Goal: Task Accomplishment & Management: Manage account settings

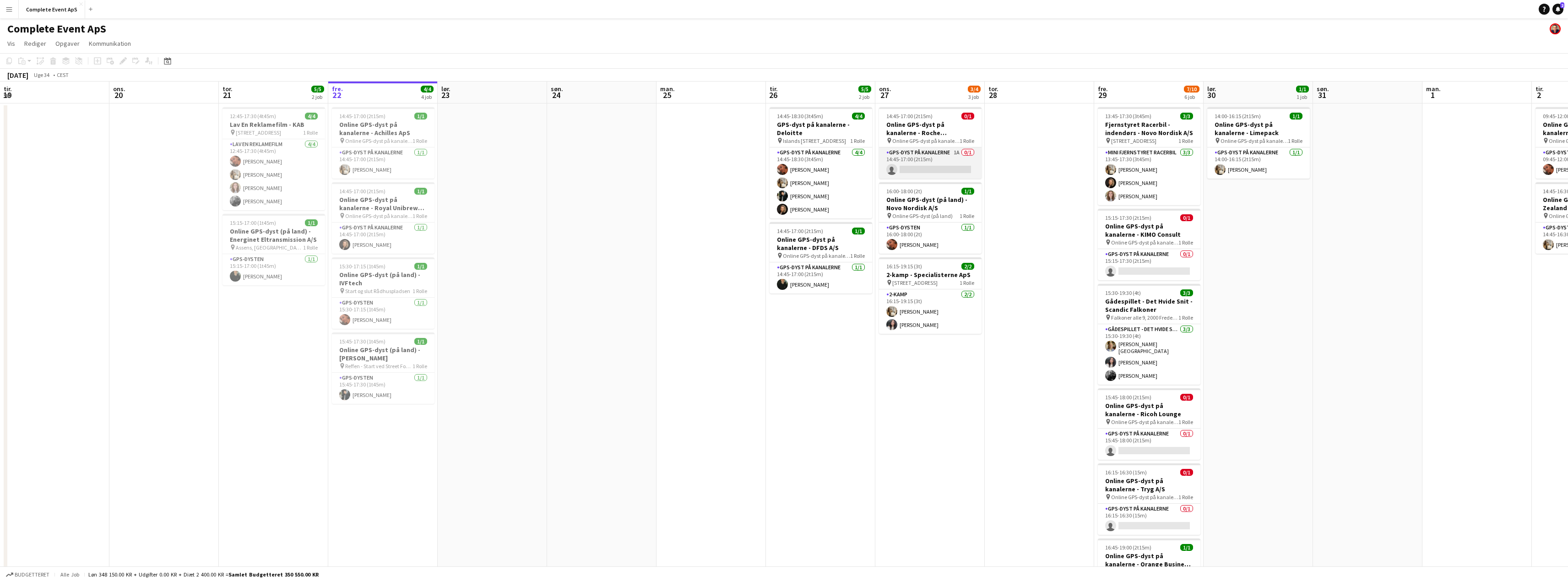
click at [947, 160] on app-card-role "GPS-dyst på kanalerne 1A 0/1 14:45-17:00 (2t15m) single-neutral-actions" at bounding box center [930, 163] width 103 height 31
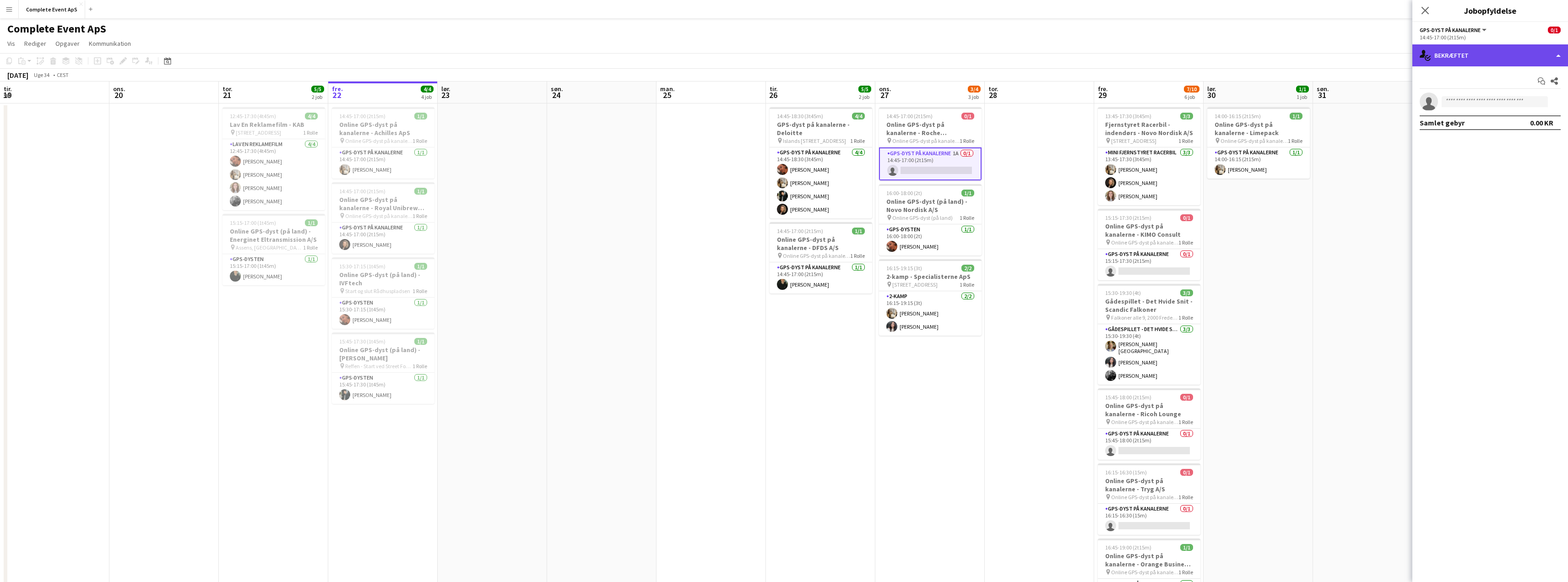
click at [1496, 50] on div "single-neutral-actions-check-2 Bekræftet" at bounding box center [1490, 56] width 156 height 22
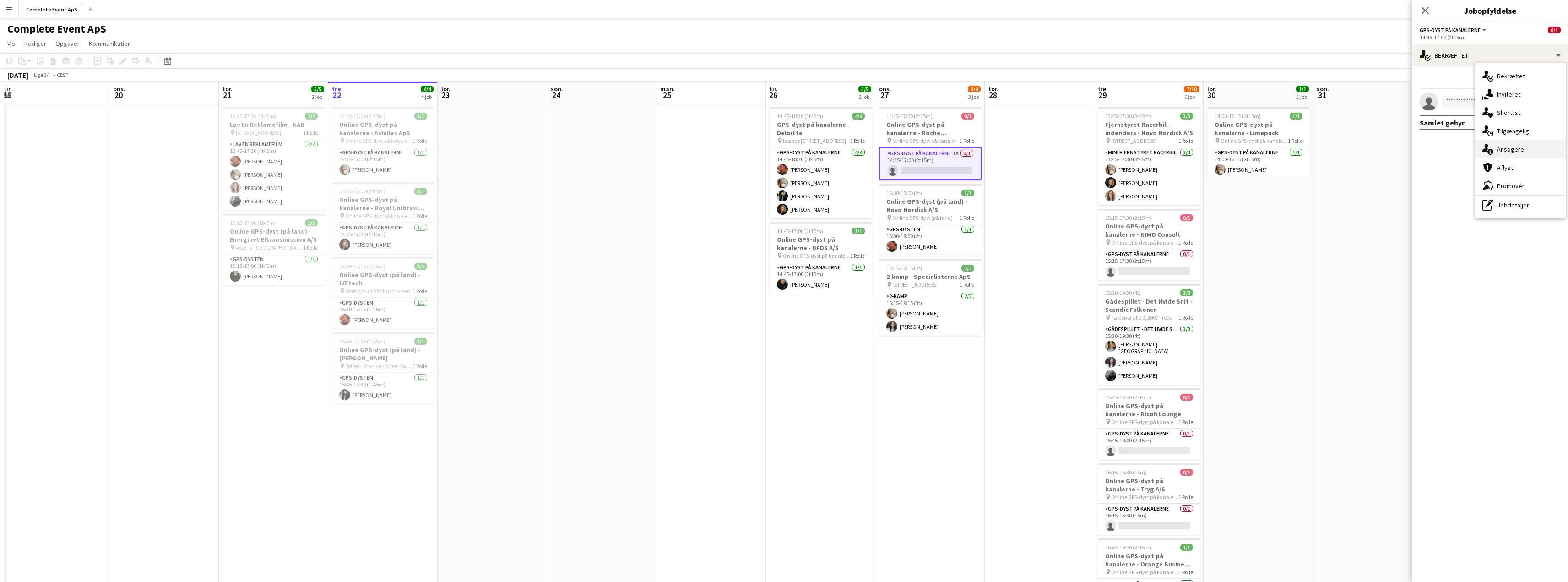
click at [1525, 150] on div "single-neutral-actions-information Ansøgere" at bounding box center [1520, 149] width 90 height 18
click at [1542, 121] on app-icon "Bekræft" at bounding box center [1542, 125] width 7 height 7
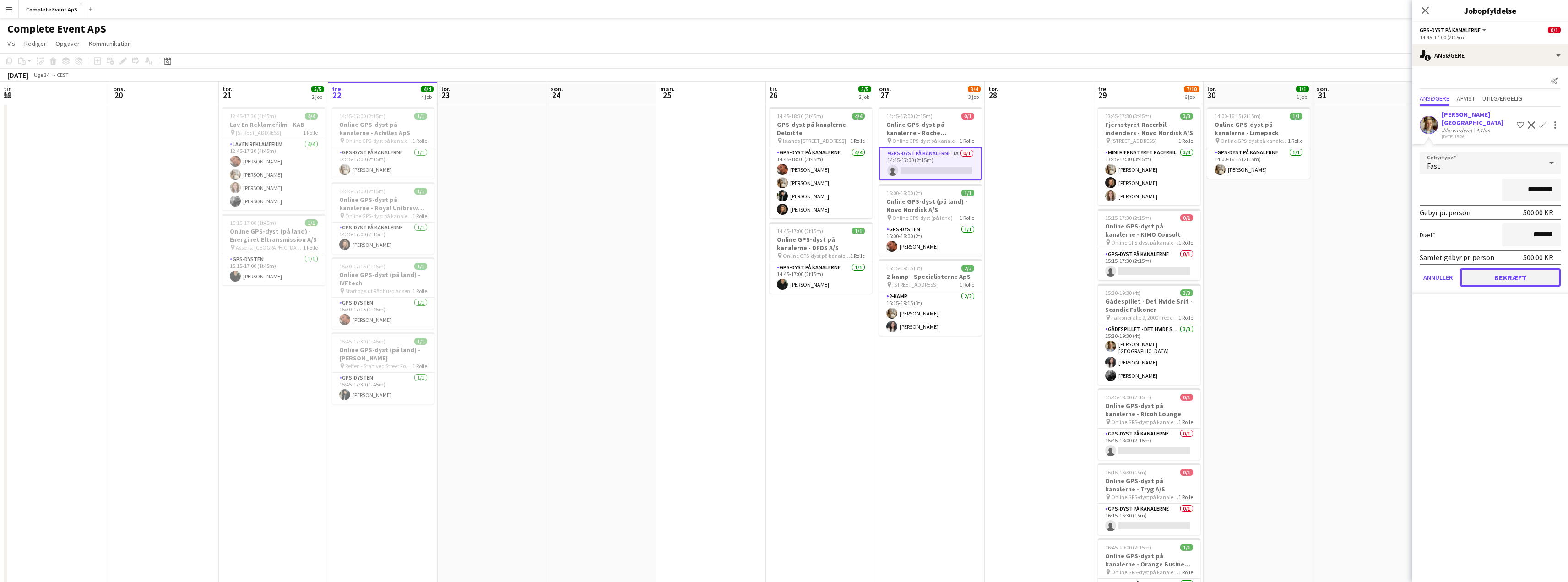
click at [1512, 268] on button "Bekræft" at bounding box center [1510, 278] width 101 height 18
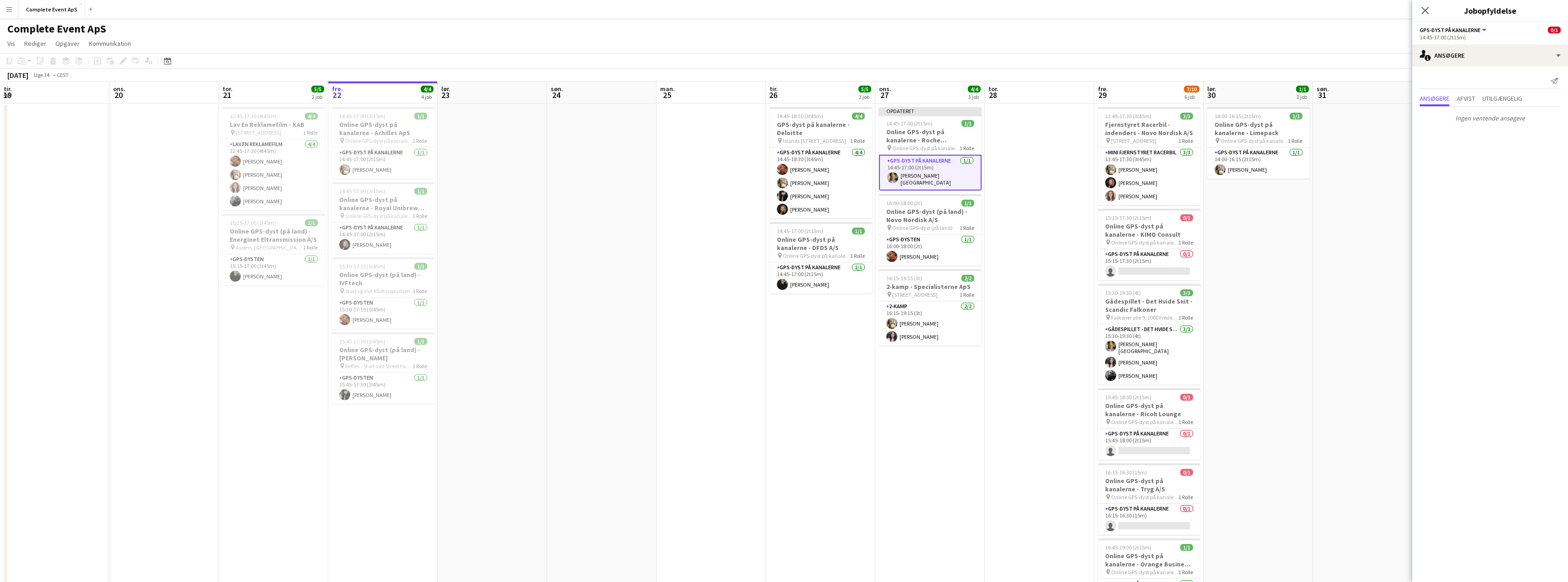
click at [1328, 278] on app-date-cell at bounding box center [1367, 366] width 109 height 526
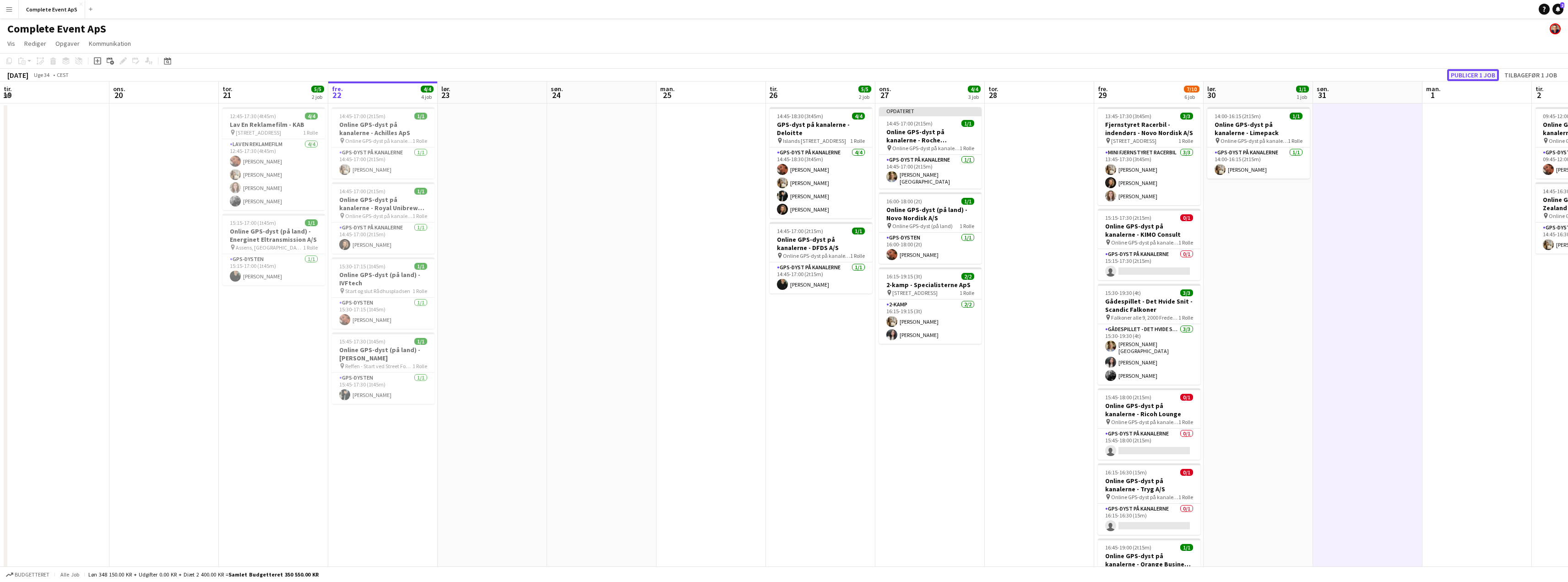
click at [1482, 72] on button "Publicer 1 job" at bounding box center [1473, 75] width 52 height 12
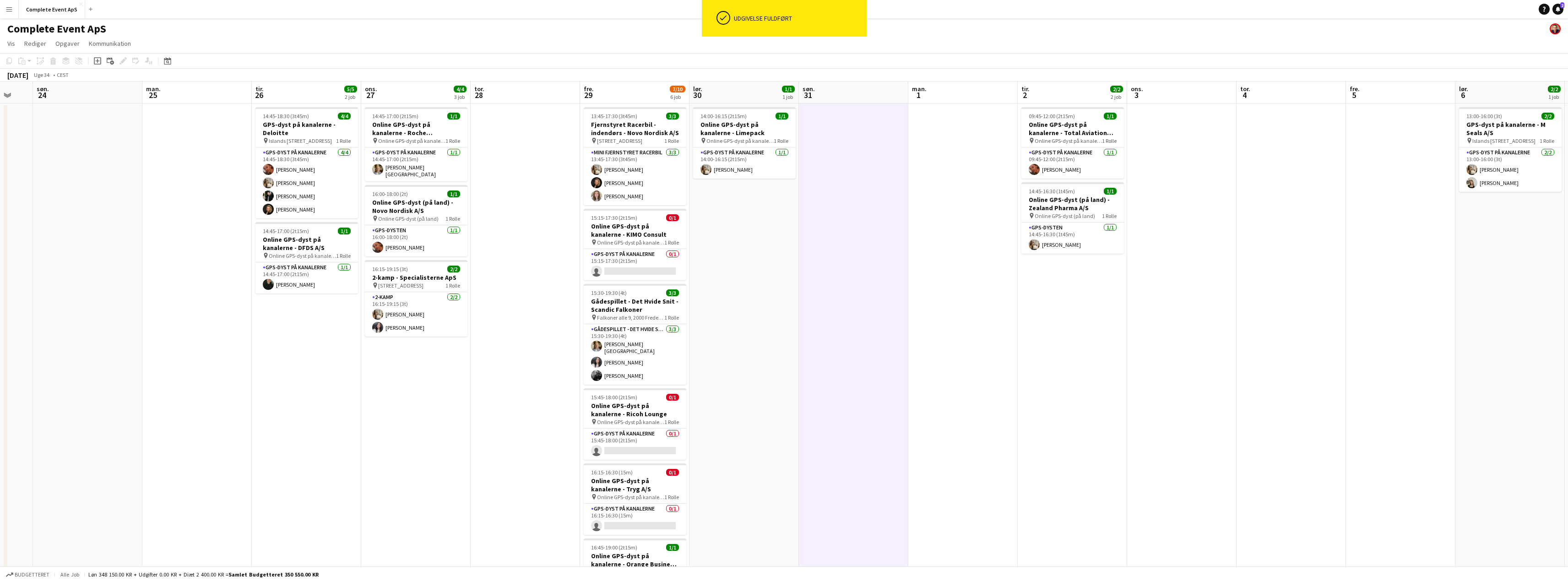
drag, startPoint x: 1470, startPoint y: 289, endPoint x: 956, endPoint y: 315, distance: 514.7
click at [956, 315] on app-calendar-viewport "tor. 21 5/5 2 job fre. 22 4/4 4 job lør. 23 søn. 24 man. 25 tir. 26 5/5 2 job o…" at bounding box center [784, 355] width 1568 height 548
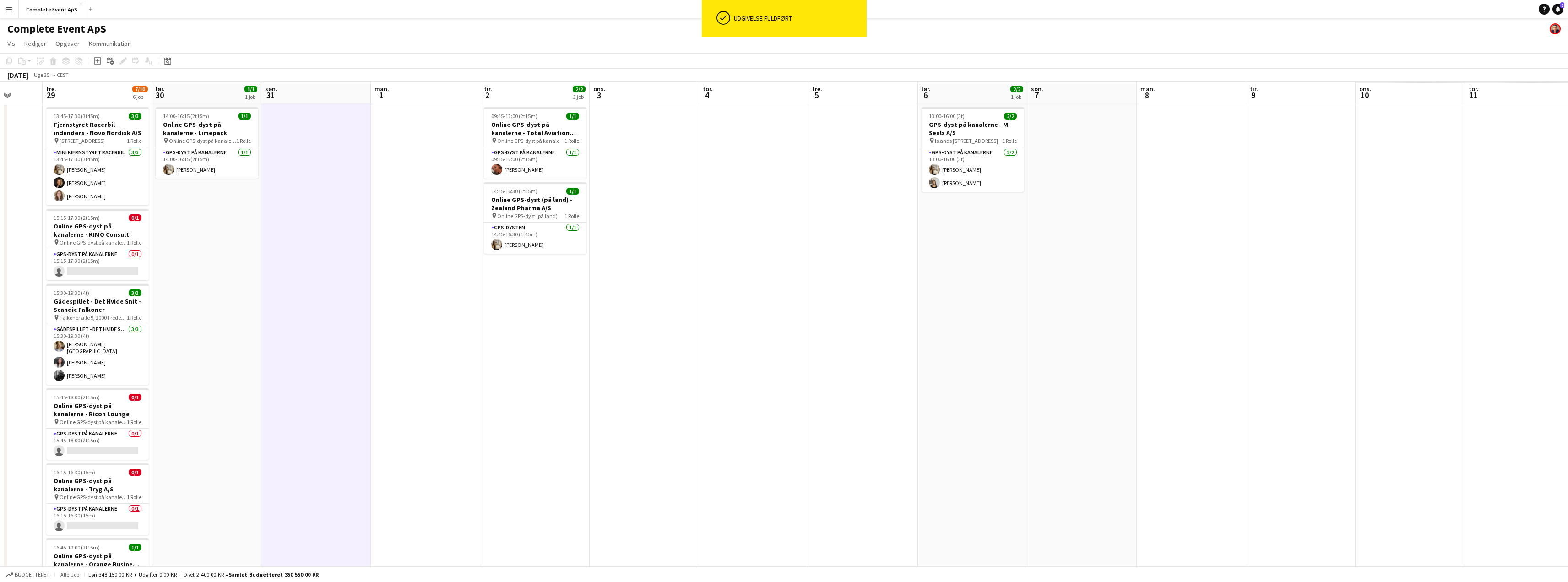
drag, startPoint x: 1169, startPoint y: 312, endPoint x: 570, endPoint y: 320, distance: 599.1
click at [570, 320] on app-calendar-viewport "tir. 26 5/5 2 job ons. 27 4/4 3 job tor. 28 fre. 29 7/10 6 job lør. 30 1/1 1 jo…" at bounding box center [784, 355] width 1568 height 548
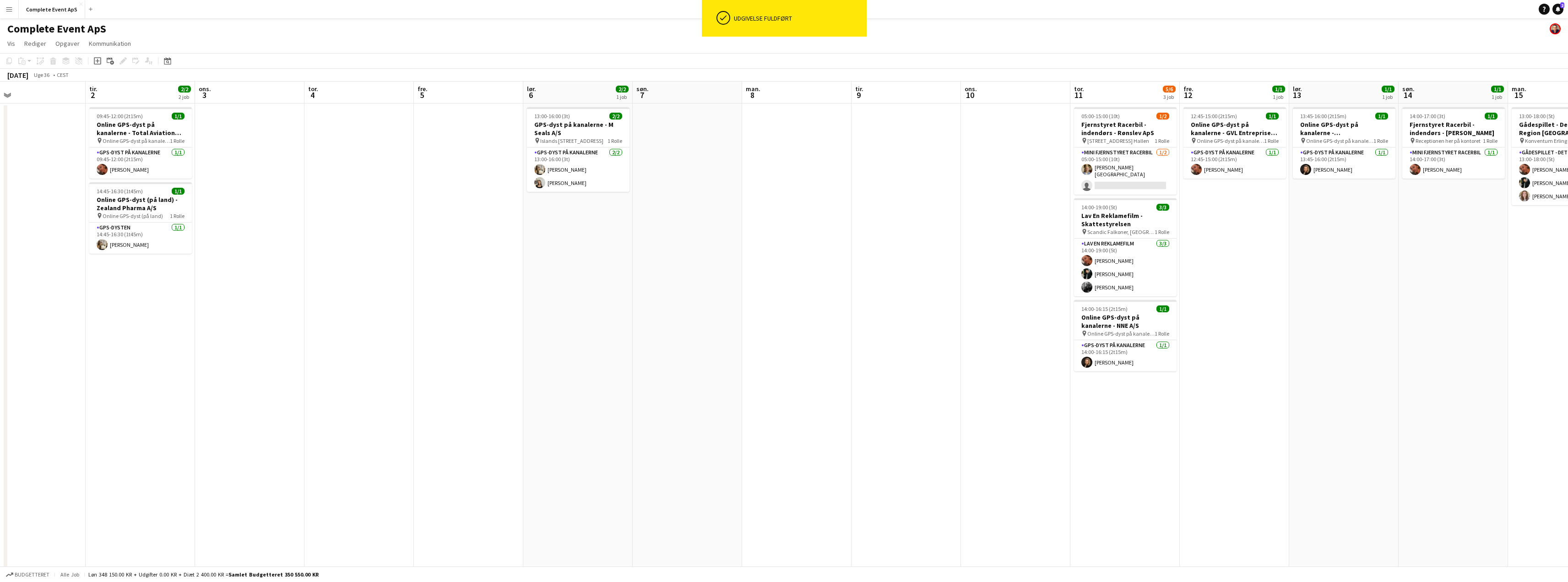
drag, startPoint x: 818, startPoint y: 340, endPoint x: 588, endPoint y: 333, distance: 230.1
click at [599, 335] on app-calendar-viewport "lør. 30 1/1 1 job søn. 31 man. 1 tir. 2 2/2 2 job ons. 3 tor. 4 fre. 5 lør. 6 2…" at bounding box center [784, 355] width 1568 height 548
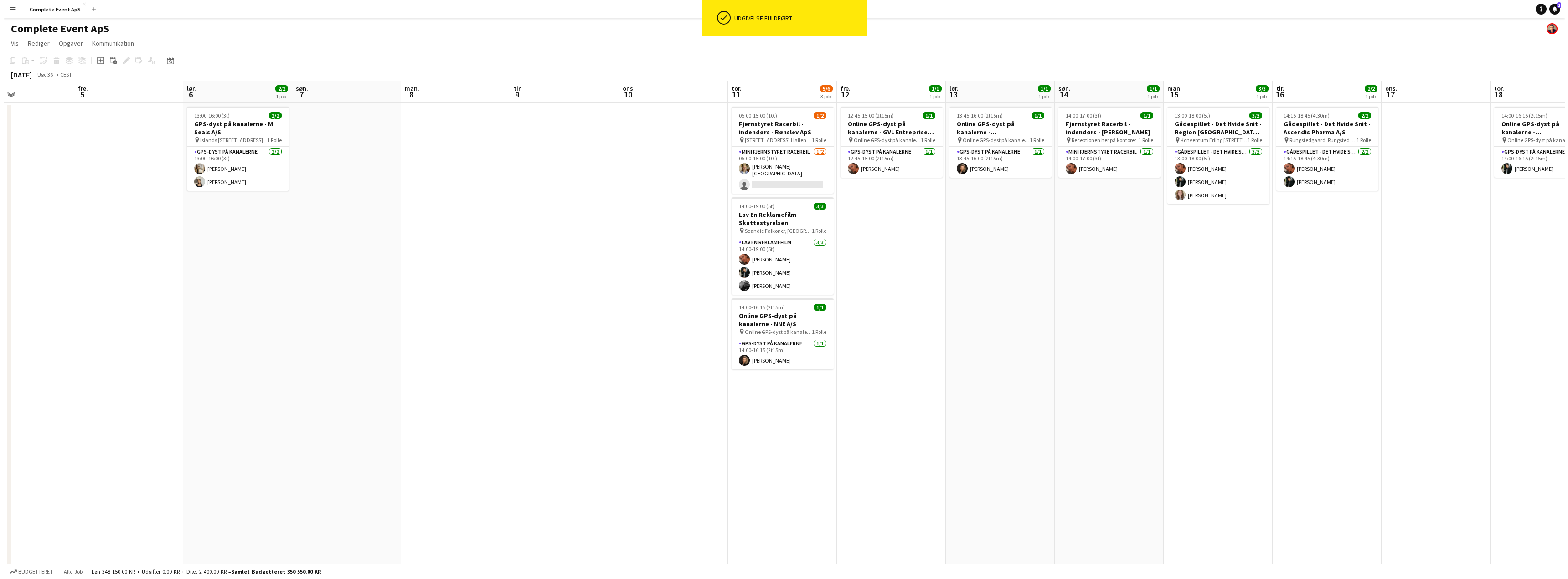
scroll to position [0, 338]
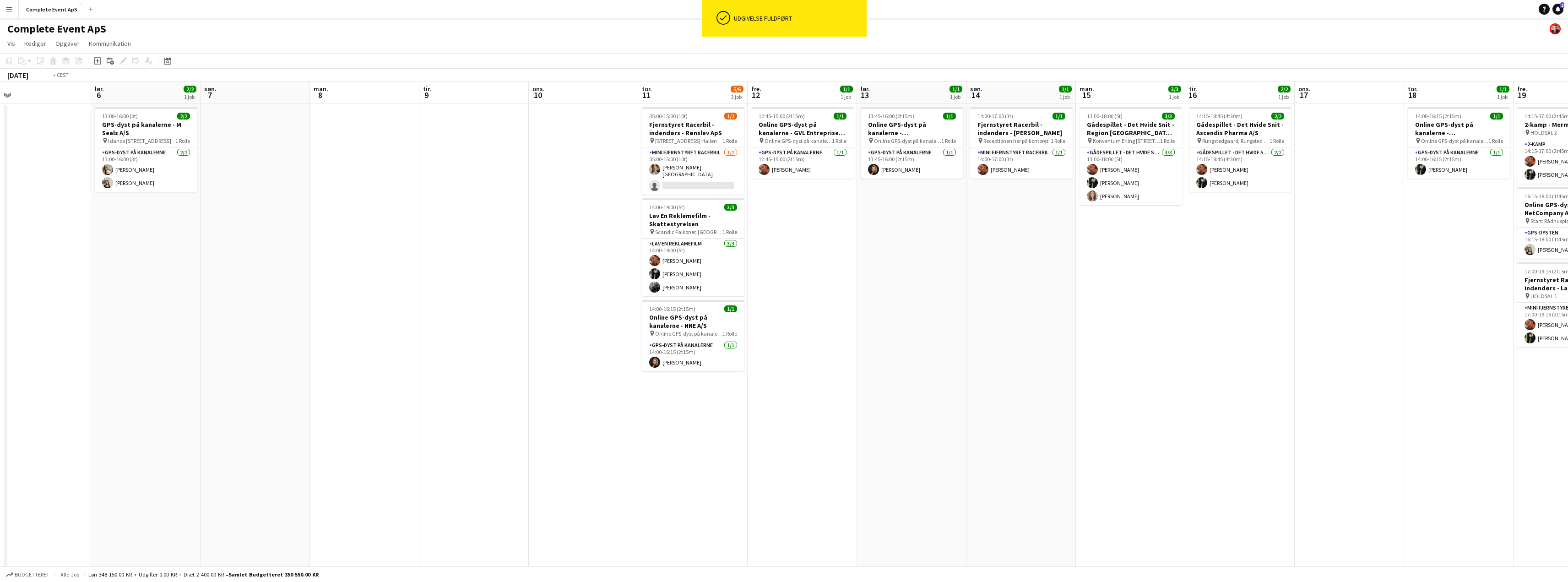
drag, startPoint x: 1168, startPoint y: 319, endPoint x: 427, endPoint y: 327, distance: 741.0
click at [431, 328] on app-calendar-viewport "tir. 2 2/2 2 job ons. 3 tor. 4 fre. 5 lør. 6 2/2 1 job søn. 7 man. 8 tir. 9 ons…" at bounding box center [784, 355] width 1568 height 548
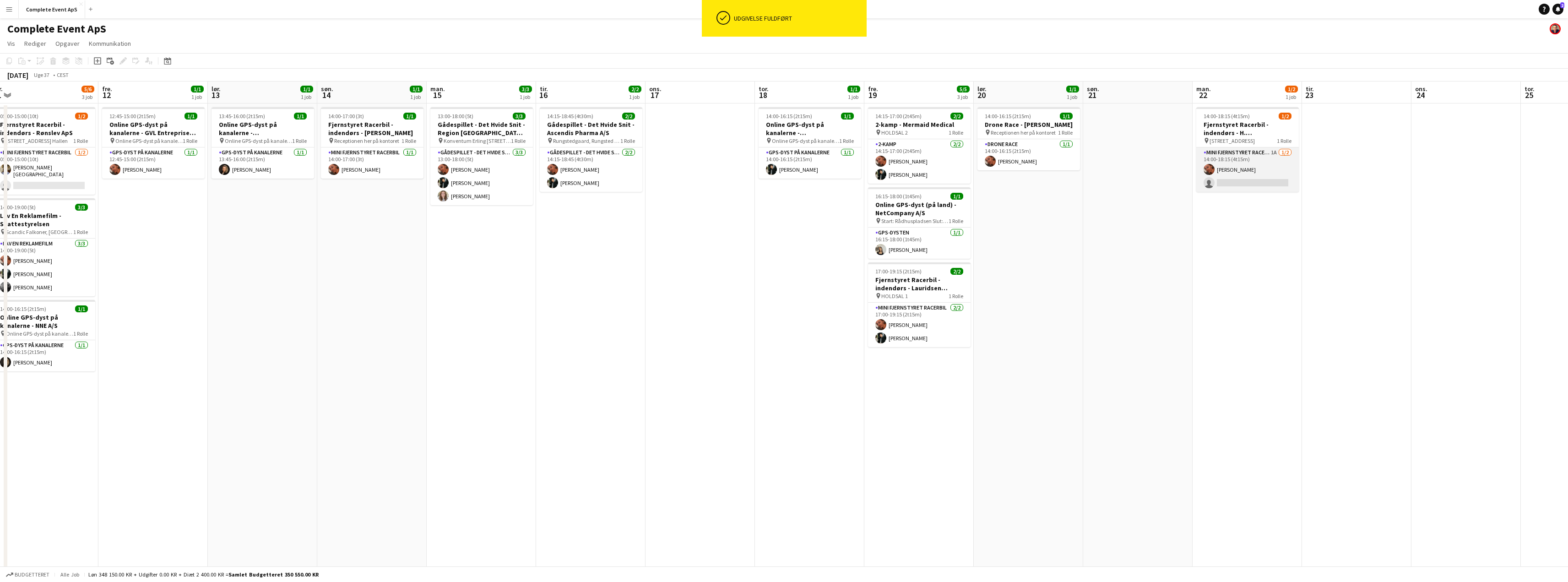
click at [1246, 158] on app-card-role "Mini Fjernstyret Racerbil 1A [DATE] 14:00-18:15 (4t15m) [PERSON_NAME] single-ne…" at bounding box center [1248, 169] width 103 height 45
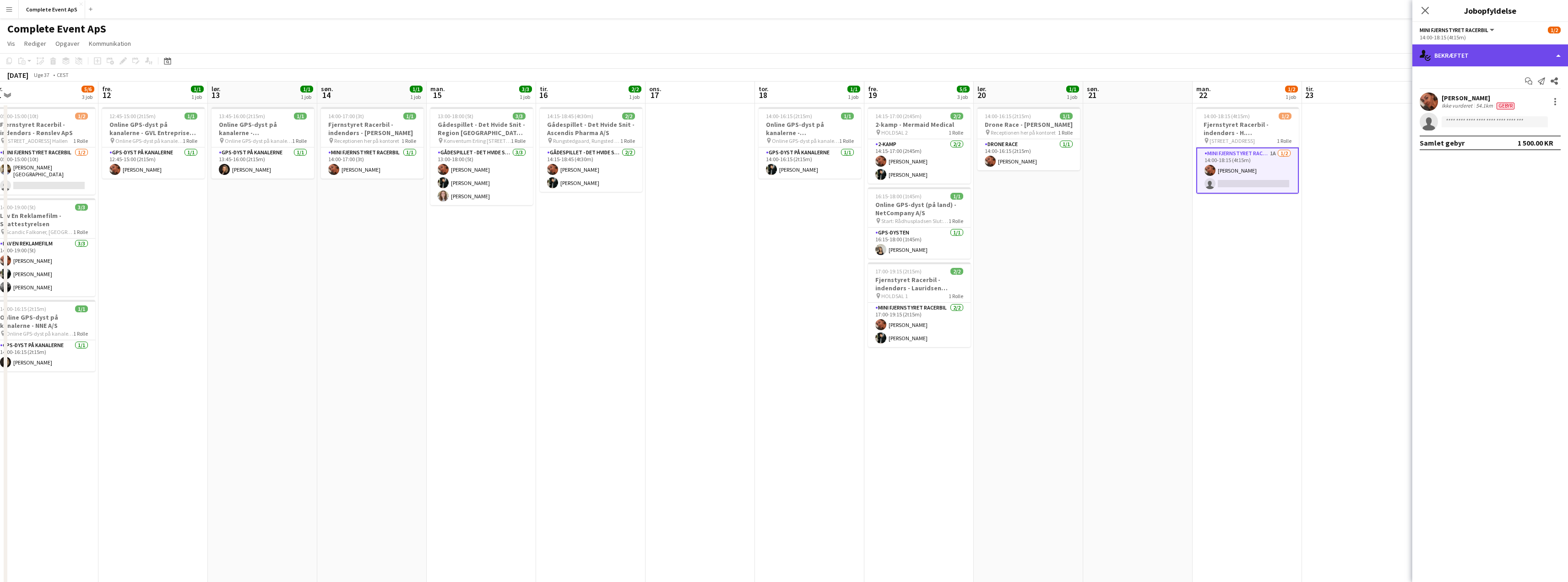
click at [1481, 53] on div "single-neutral-actions-check-2 Bekræftet" at bounding box center [1490, 56] width 156 height 22
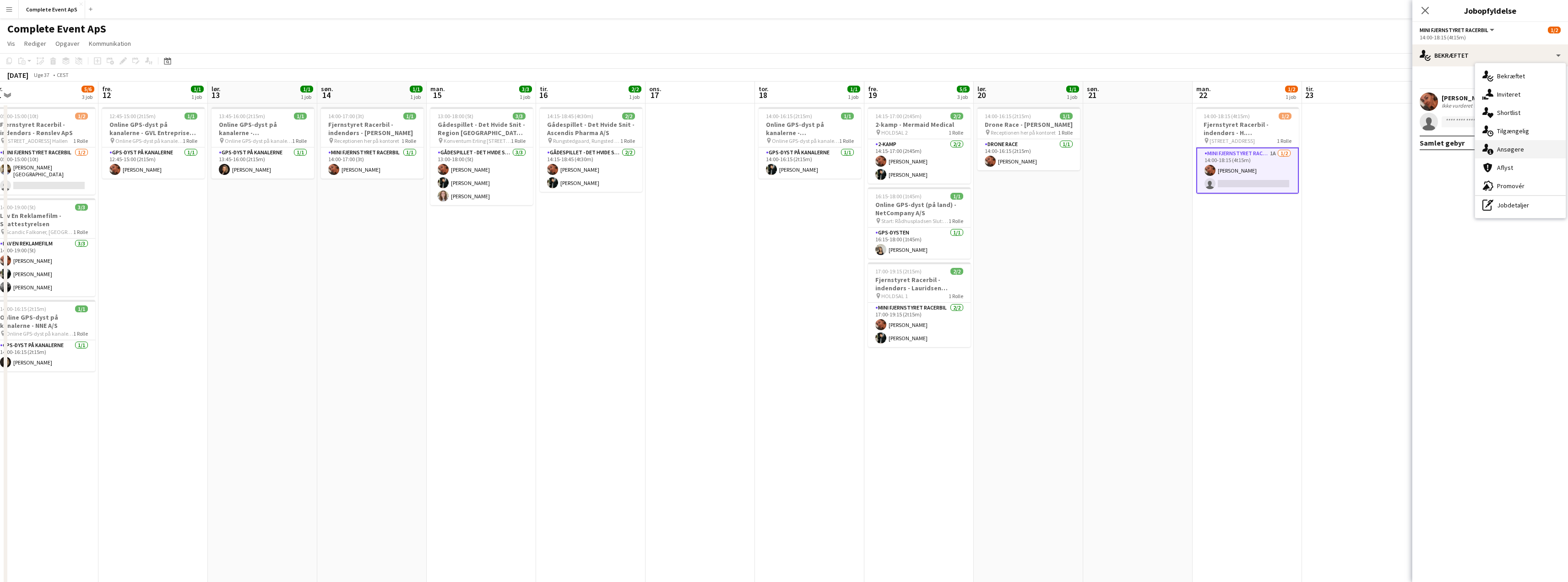
click at [1506, 148] on div "single-neutral-actions-information Ansøgere" at bounding box center [1520, 149] width 90 height 18
click at [1543, 119] on app-icon "Bekræft" at bounding box center [1542, 121] width 7 height 7
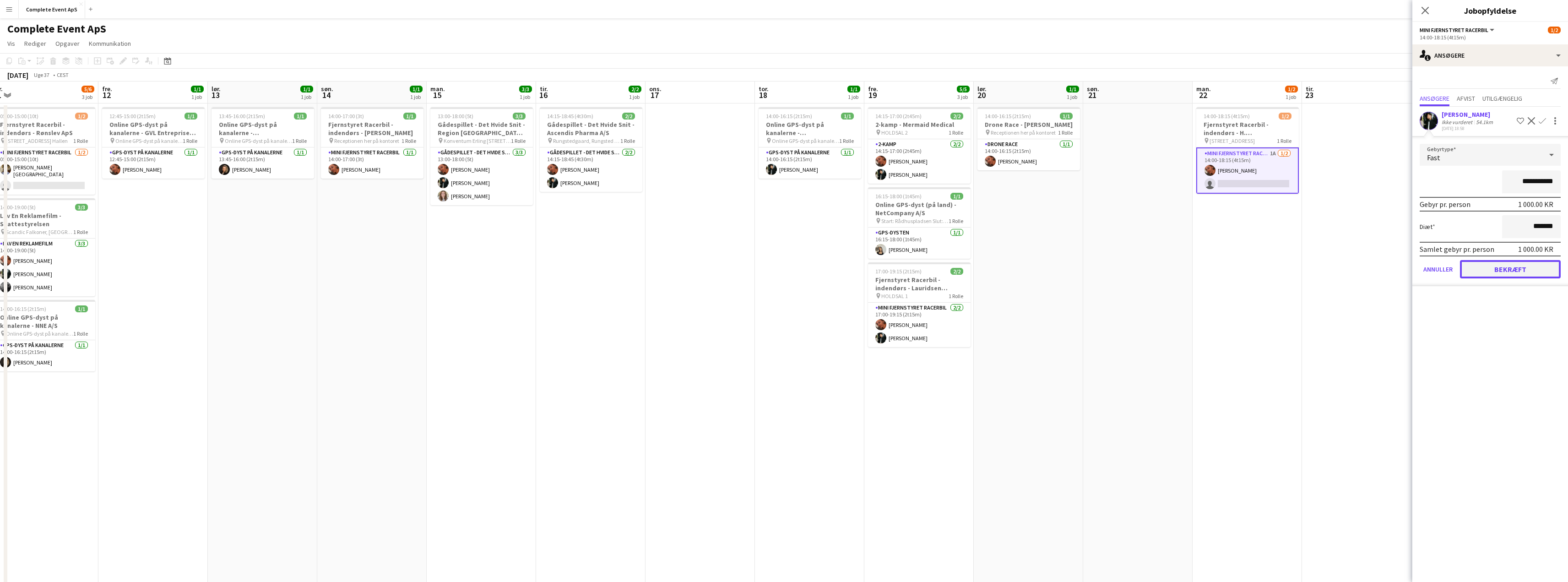
click at [1502, 267] on button "Bekræft" at bounding box center [1510, 269] width 101 height 18
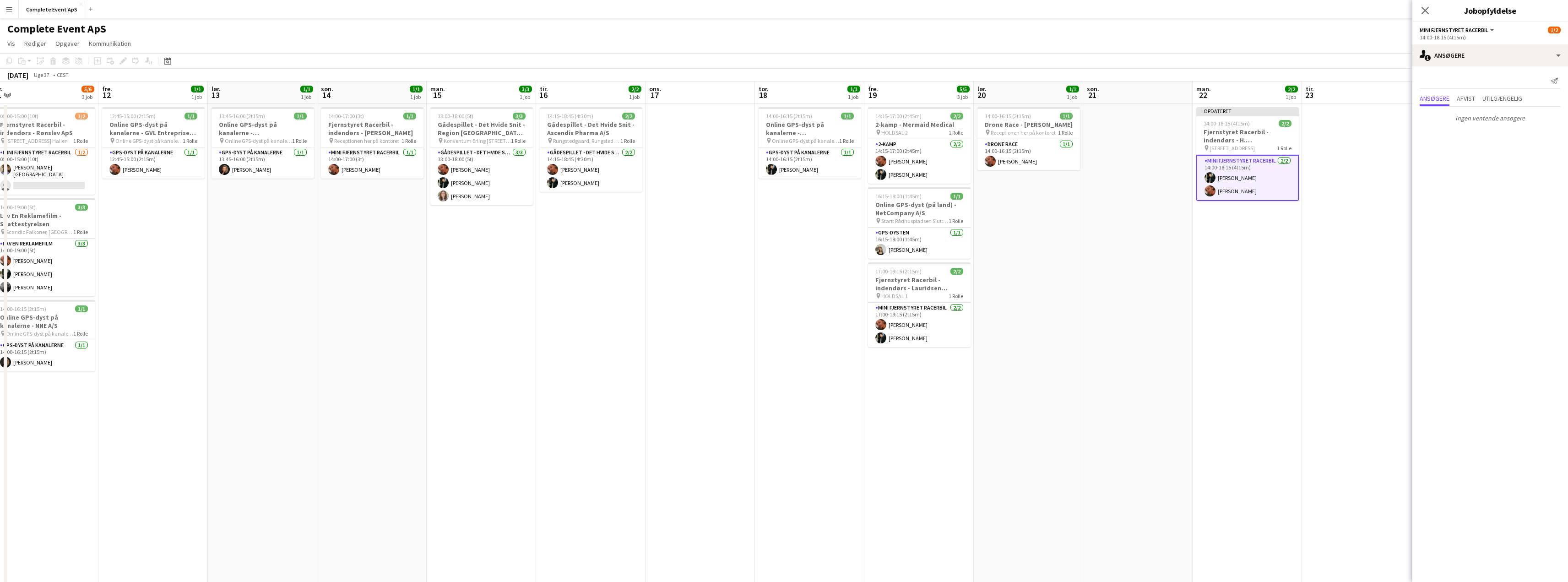
click at [1202, 270] on app-date-cell "Opdateret 14:00-18:15 (4t15m) 2/2 Fjernstyret Racerbil - indendørs - H. [GEOGRA…" at bounding box center [1247, 366] width 109 height 526
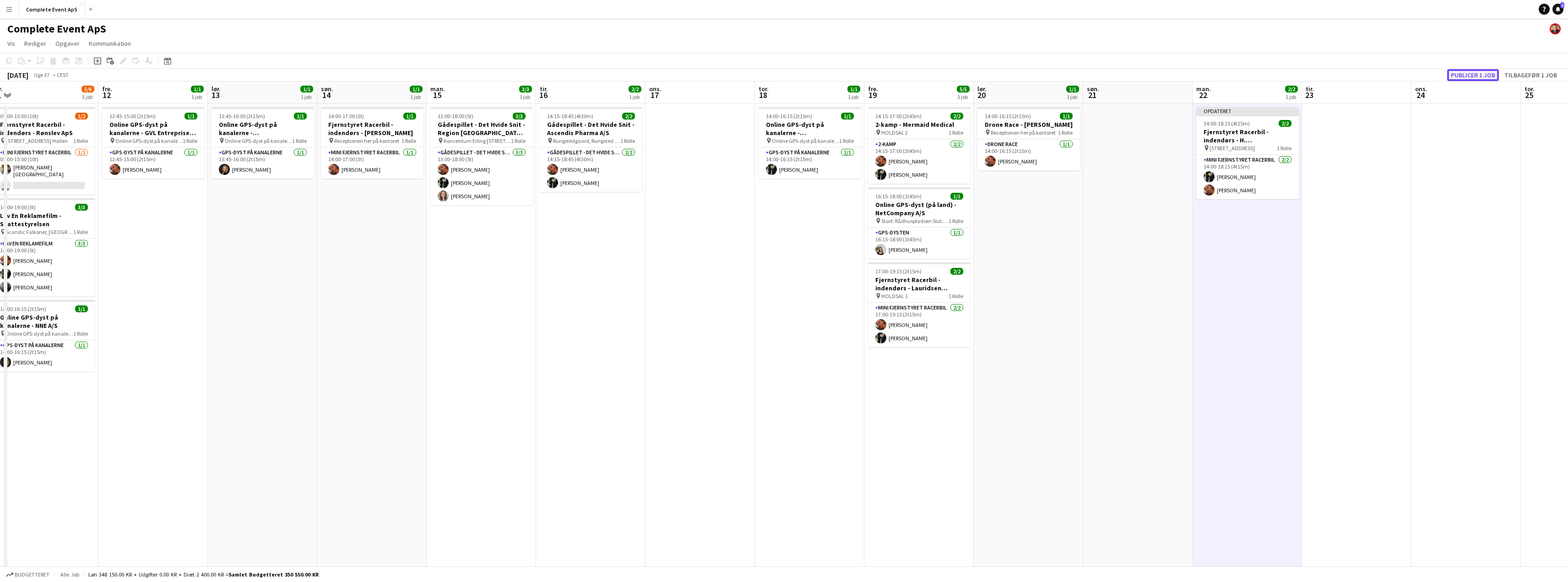
click at [1470, 73] on button "Publicer 1 job" at bounding box center [1473, 75] width 52 height 12
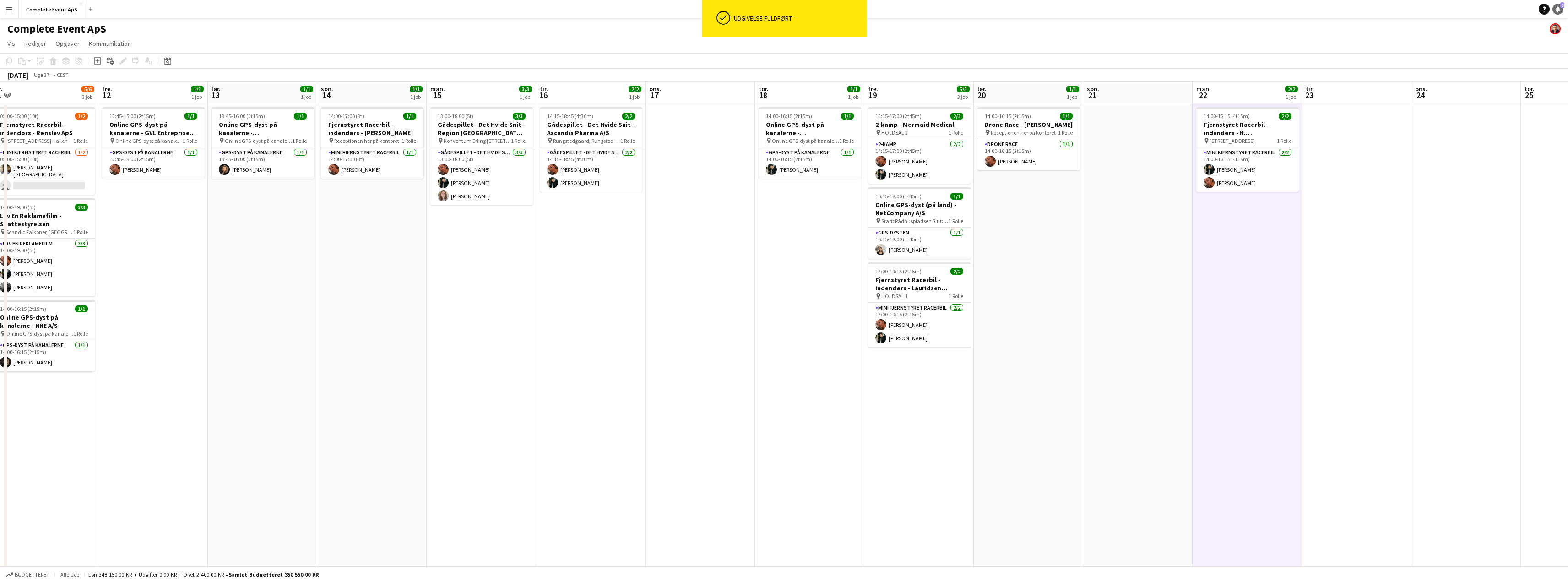
click at [1558, 5] on link "Notifikationer 2" at bounding box center [1558, 9] width 11 height 11
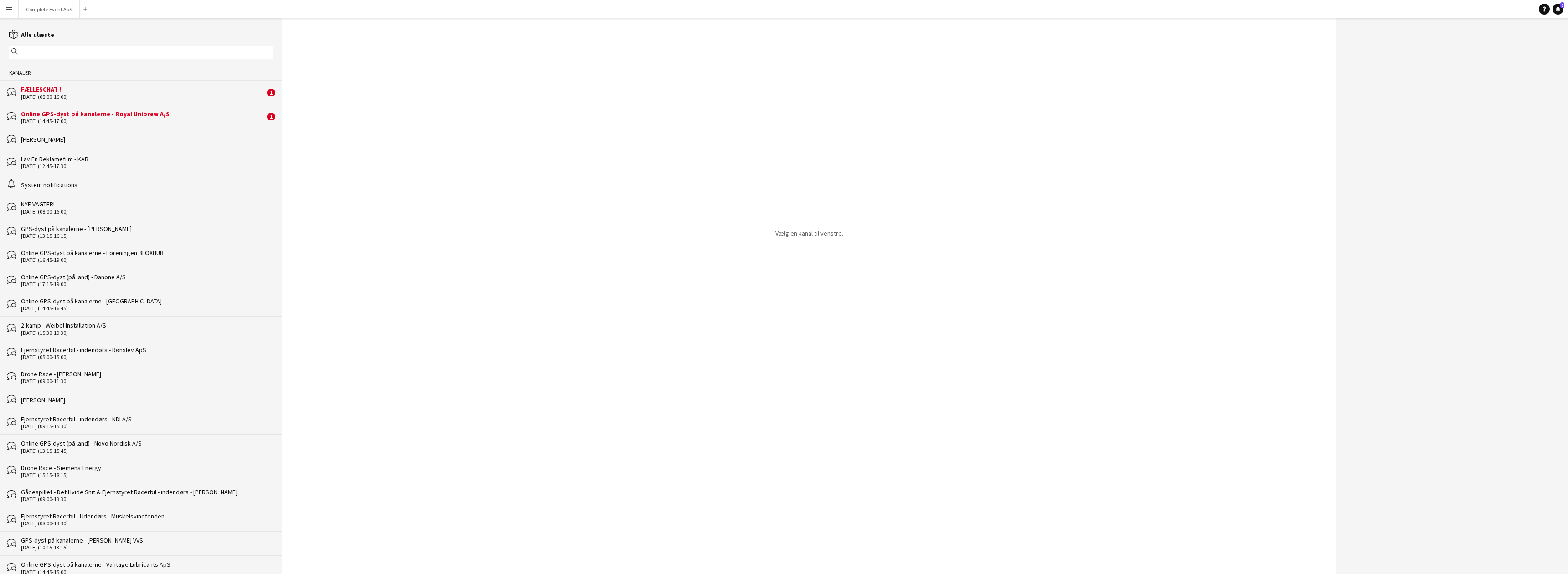
click at [94, 113] on div "Online GPS-dyst på kanalerne - Royal Unibrew A/S" at bounding box center [142, 113] width 244 height 8
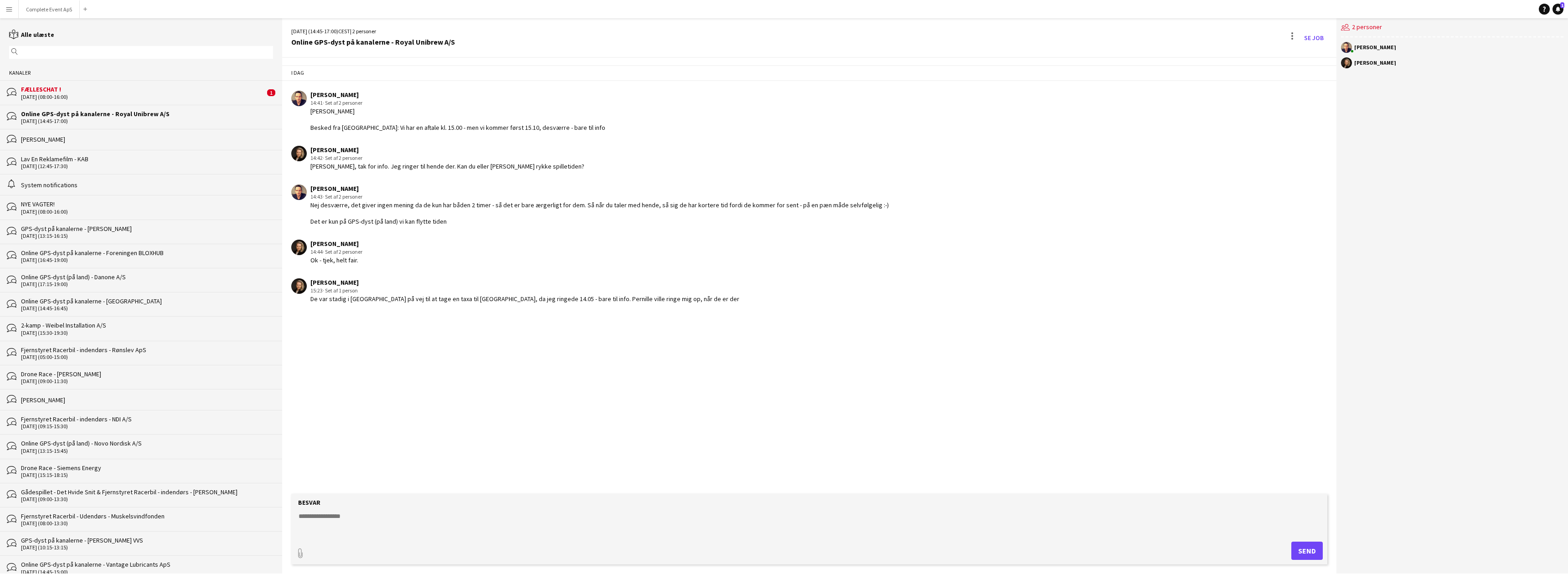
click at [97, 94] on div "[DATE] (08:00-16:00)" at bounding box center [142, 97] width 244 height 6
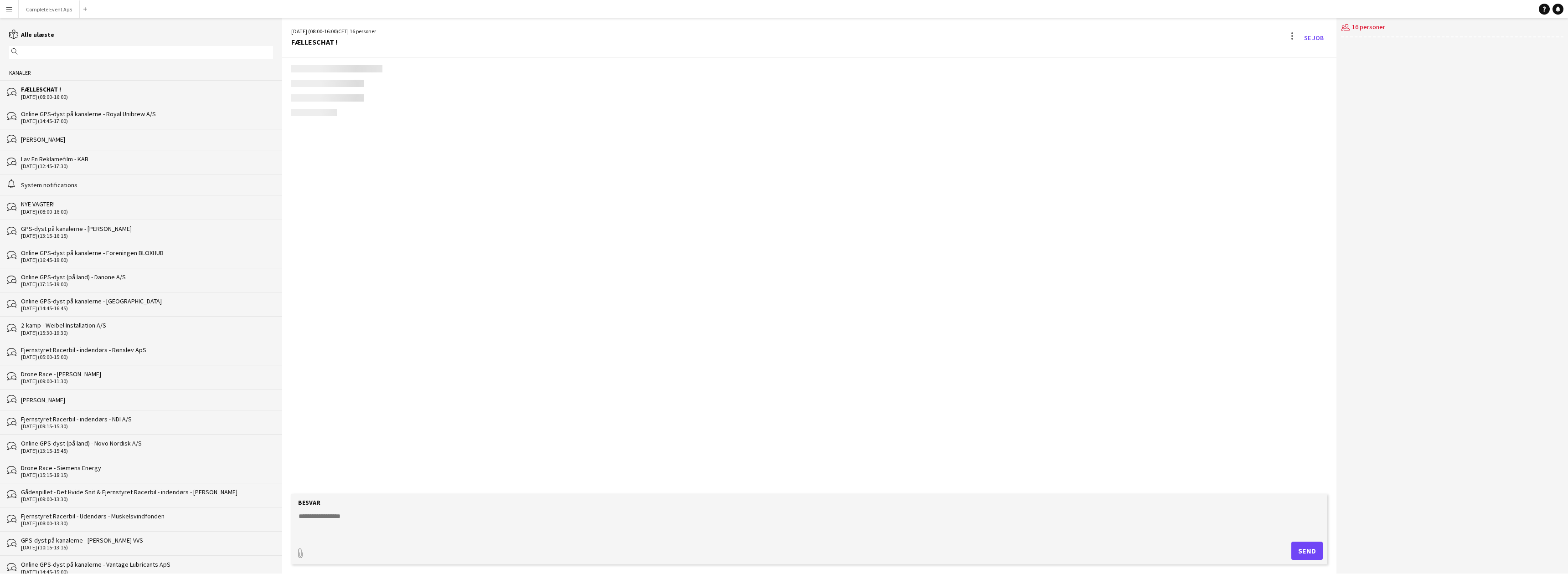
scroll to position [1146, 0]
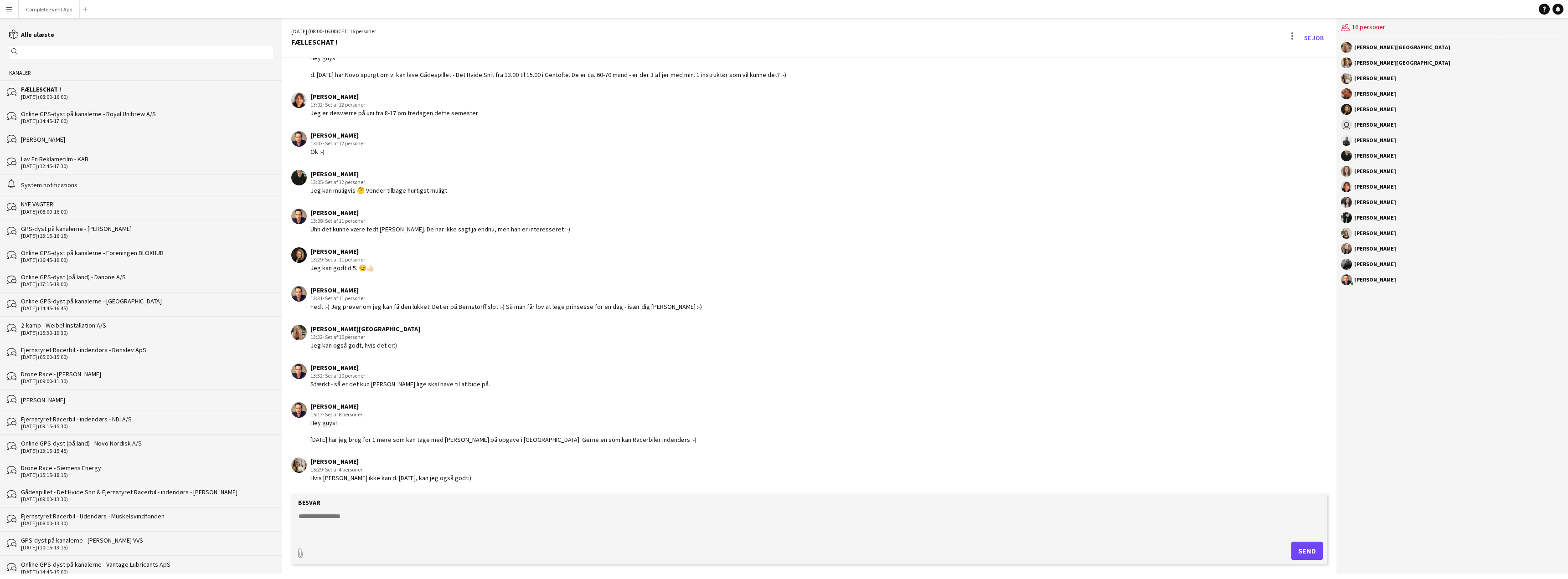
click at [447, 525] on textarea at bounding box center [811, 523] width 1027 height 24
type textarea "**********"
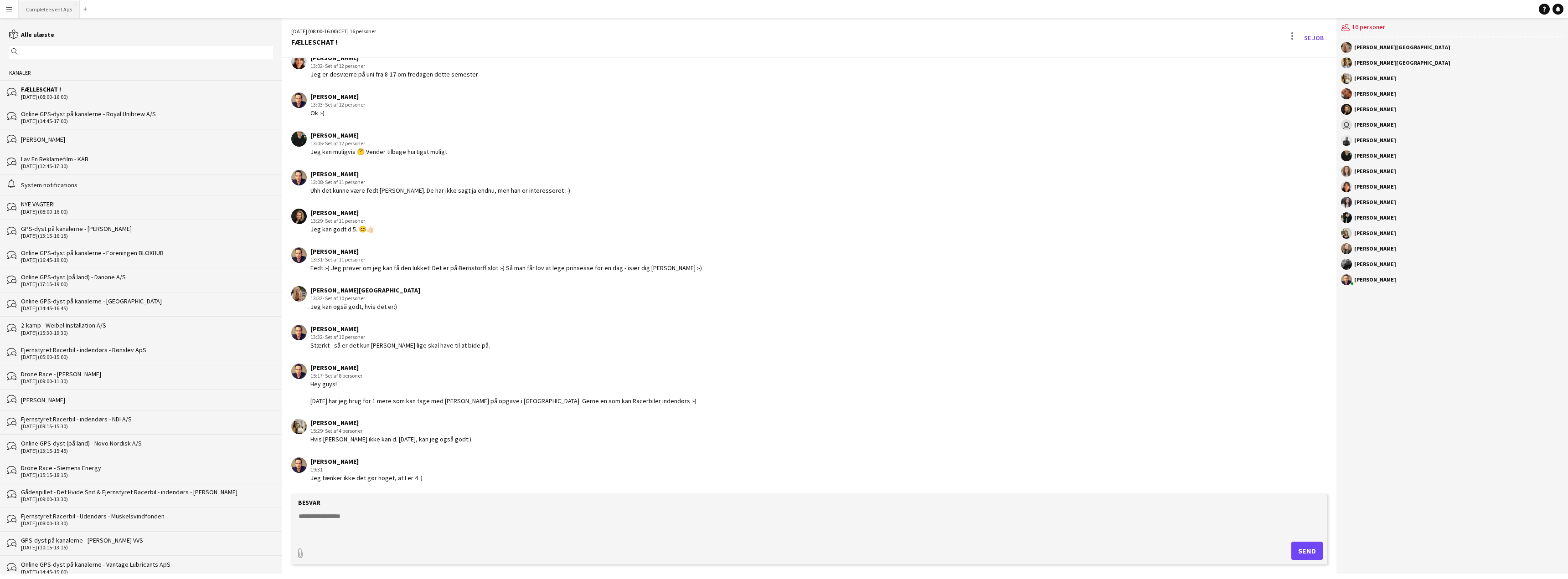
click at [35, 3] on button "Complete Event ApS Luk" at bounding box center [49, 9] width 61 height 18
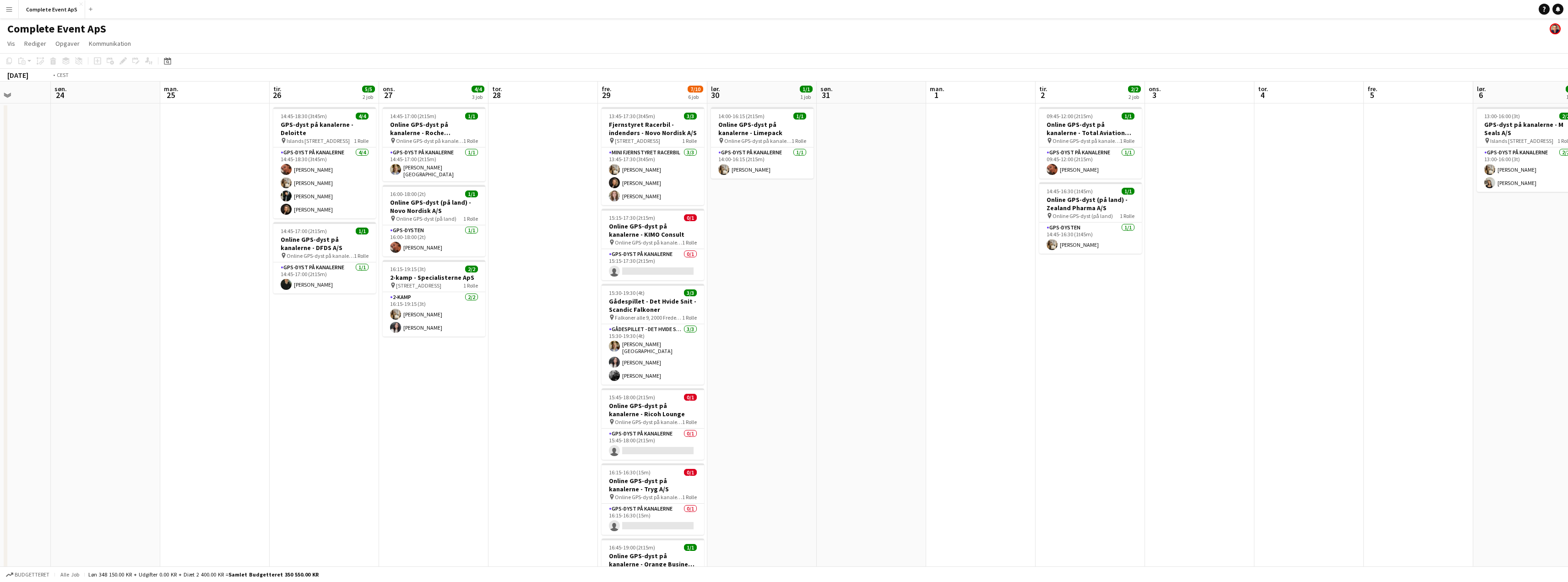
drag, startPoint x: 1214, startPoint y: 306, endPoint x: 251, endPoint y: 299, distance: 963.0
click at [260, 301] on app-calendar-viewport "tir. 19 ons. 20 tor. 21 5/5 2 job fre. 22 4/4 4 job lør. 23 søn. 24 man. 25 tir…" at bounding box center [784, 355] width 1568 height 548
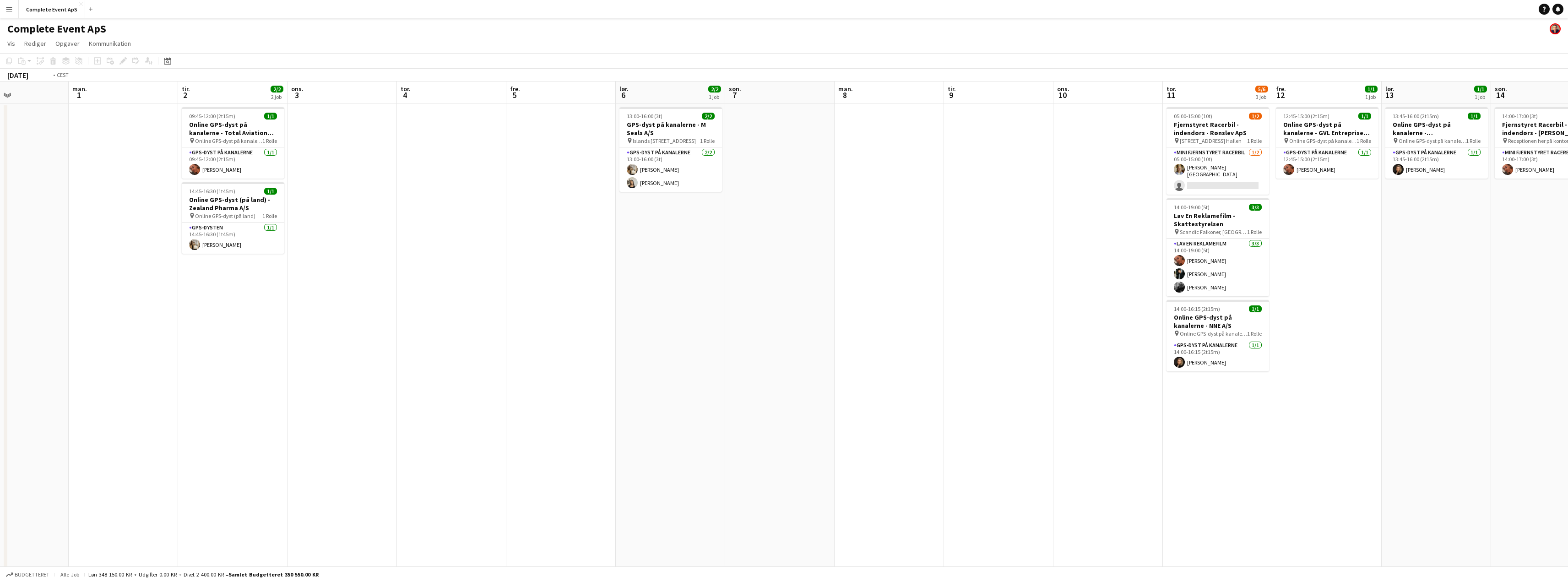
drag, startPoint x: 993, startPoint y: 353, endPoint x: 153, endPoint y: 318, distance: 840.7
click at [182, 322] on app-calendar-viewport "ons. 27 4/4 3 job tor. 28 fre. 29 7/10 6 job lør. 30 1/1 1 job søn. 31 man. 1 t…" at bounding box center [784, 355] width 1568 height 548
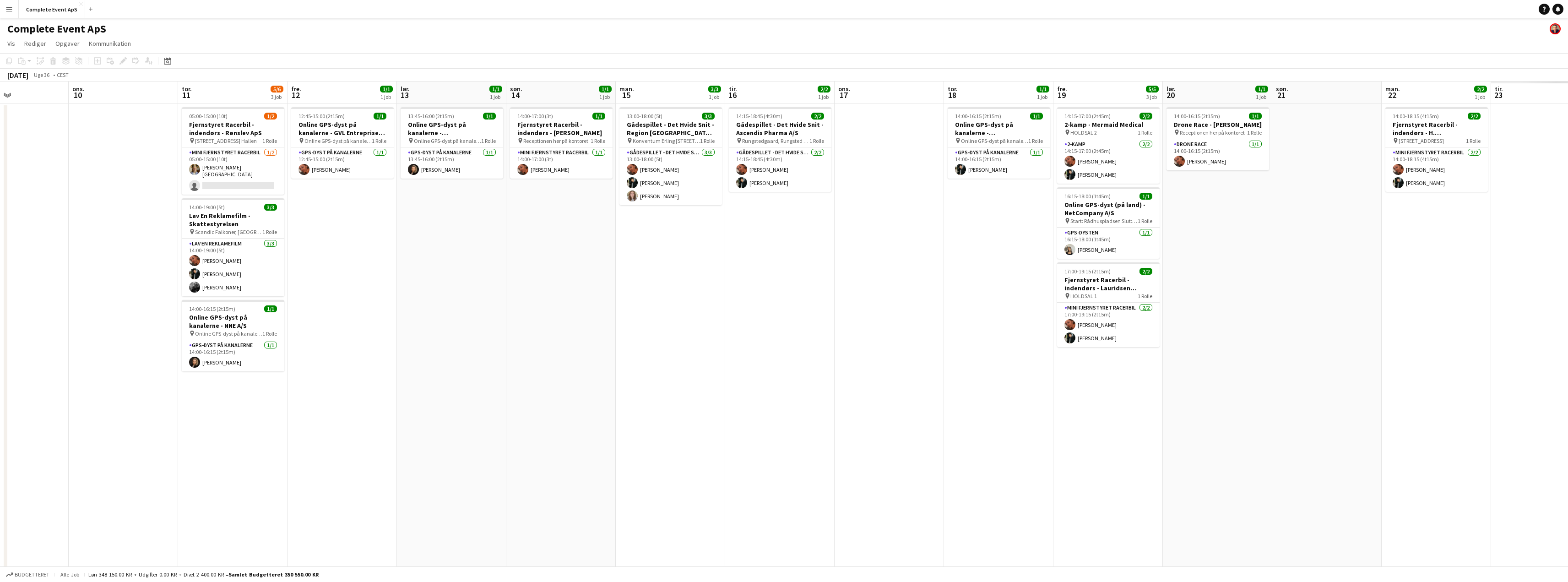
scroll to position [0, 260]
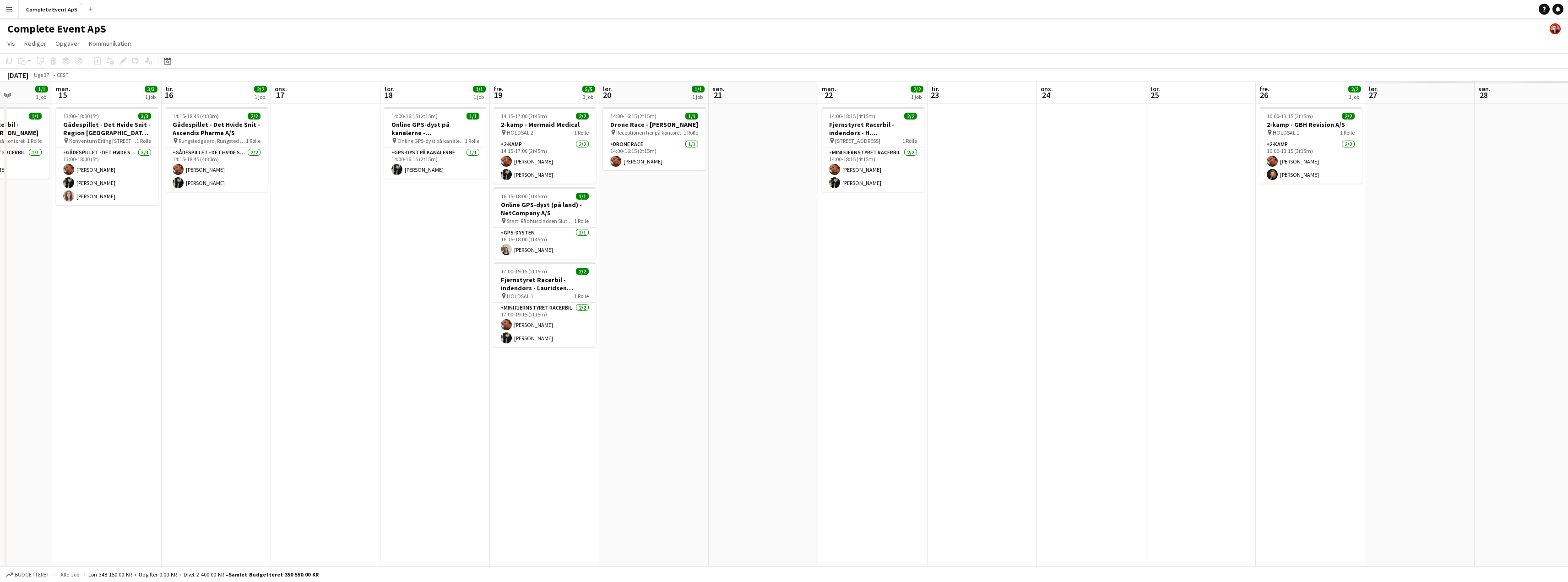
drag, startPoint x: 604, startPoint y: 279, endPoint x: 224, endPoint y: 276, distance: 380.0
click at [224, 276] on app-calendar-viewport "tor. 11 5/6 3 job fre. 12 1/1 1 job lør. 13 1/1 1 job søn. 14 1/1 1 job man. 15…" at bounding box center [784, 355] width 1568 height 548
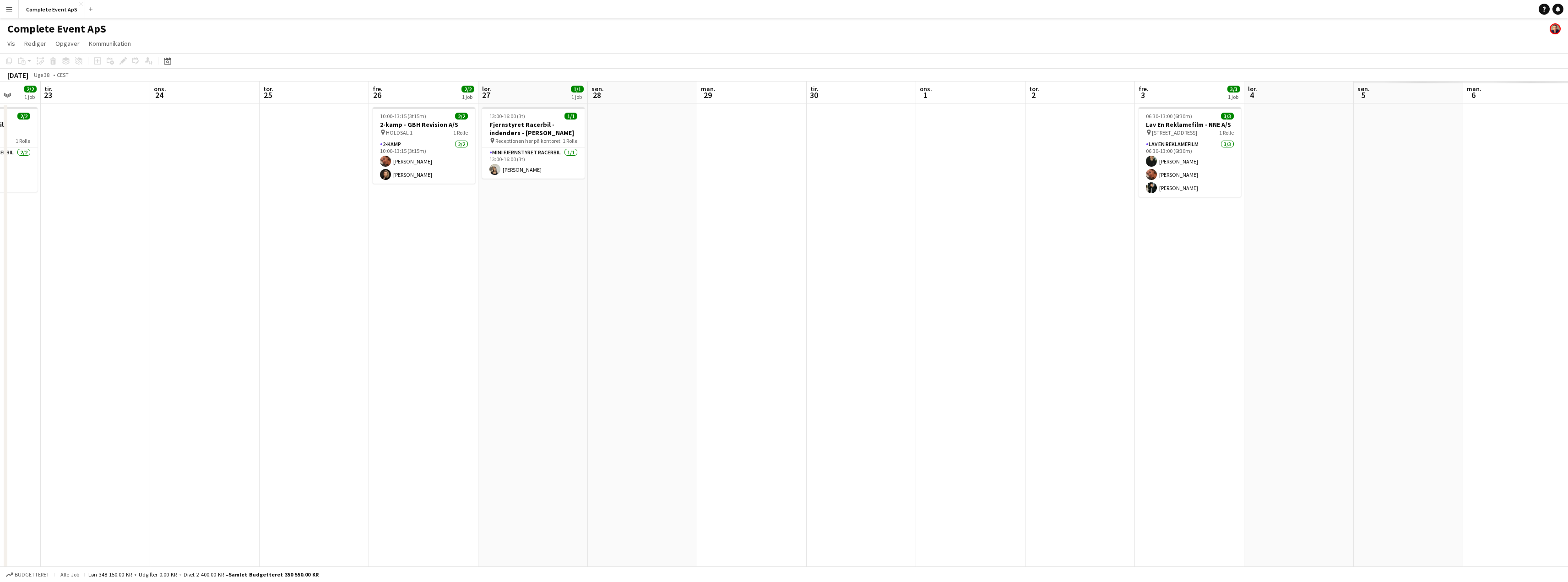
drag, startPoint x: 1016, startPoint y: 281, endPoint x: 238, endPoint y: 303, distance: 778.3
click at [245, 303] on app-calendar-viewport "fre. 19 5/5 3 job lør. 20 1/1 1 job søn. 21 man. 22 2/2 1 job tir. 23 ons. 24 t…" at bounding box center [784, 355] width 1568 height 548
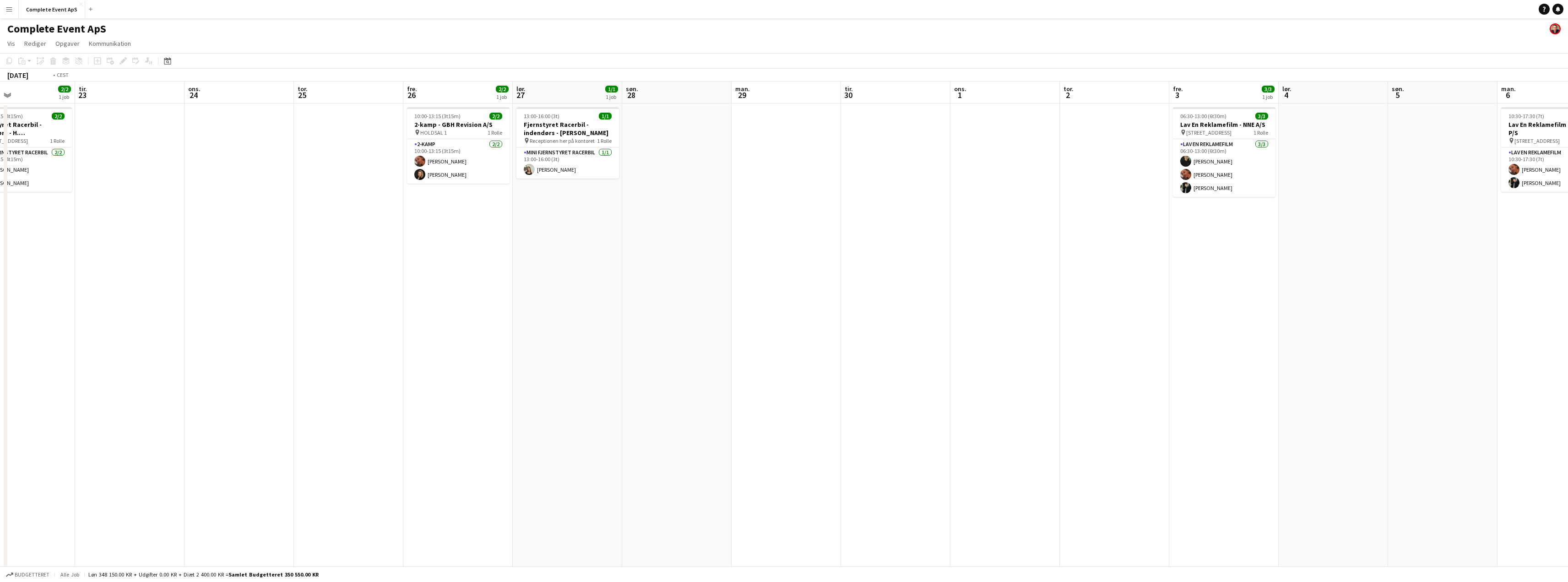
drag, startPoint x: 895, startPoint y: 292, endPoint x: 454, endPoint y: 309, distance: 441.3
click at [177, 314] on app-calendar-viewport "fre. 19 5/5 3 job lør. 20 1/1 1 job søn. 21 man. 22 2/2 1 job tir. 23 ons. 24 t…" at bounding box center [784, 355] width 1568 height 548
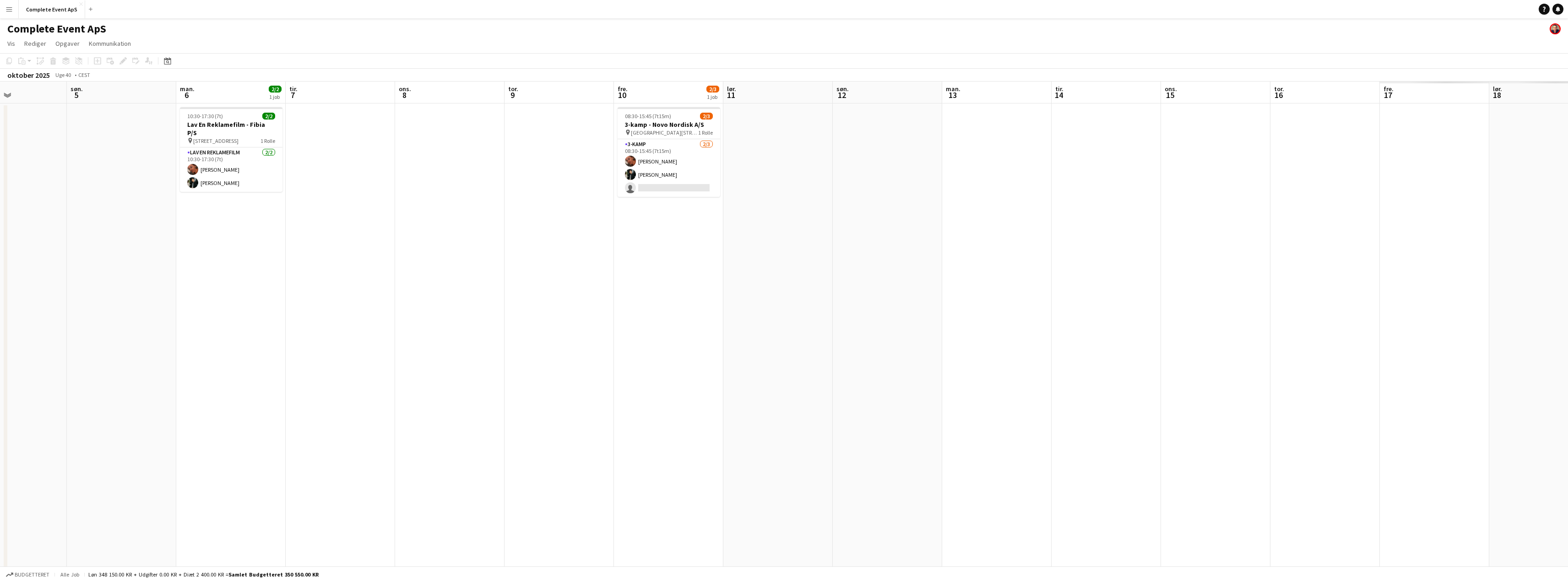
drag, startPoint x: 957, startPoint y: 305, endPoint x: 453, endPoint y: 318, distance: 504.2
click at [462, 319] on app-calendar-viewport "ons. 1 tor. 2 fre. 3 3/3 1 job lør. 4 søn. 5 man. 6 2/2 1 job tir. 7 ons. 8 tor…" at bounding box center [784, 355] width 1568 height 548
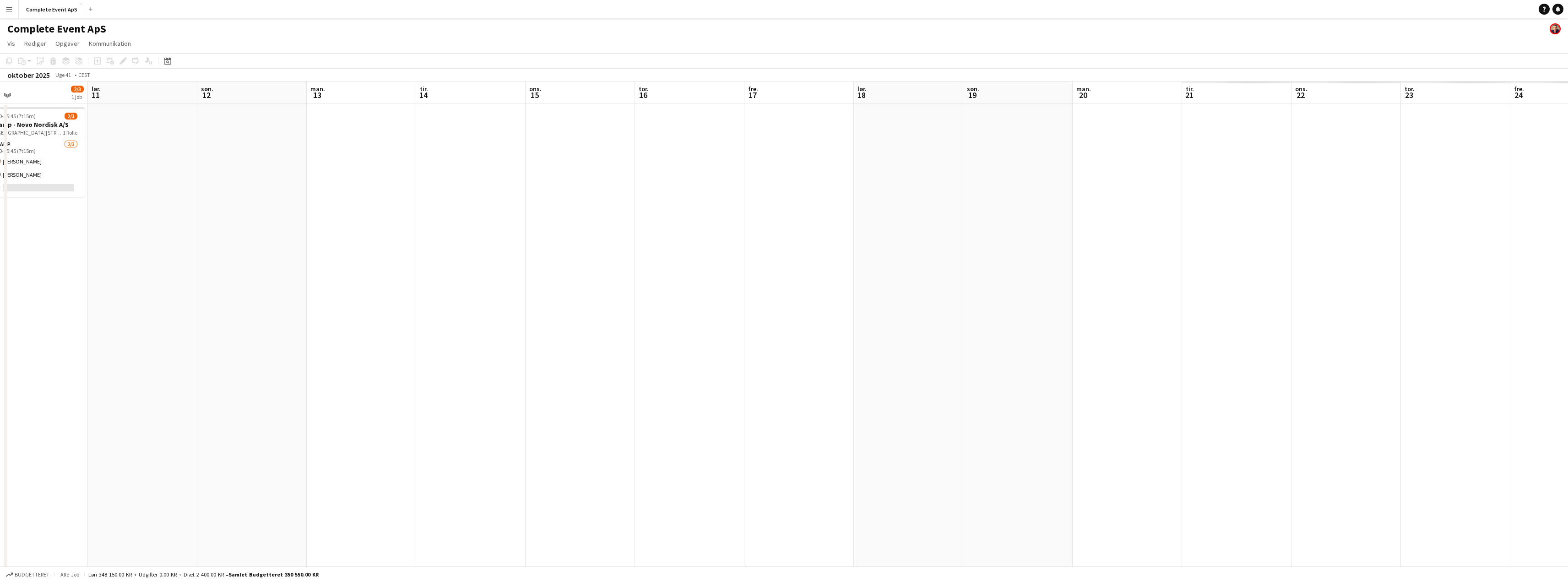
drag, startPoint x: 432, startPoint y: 314, endPoint x: 115, endPoint y: 322, distance: 317.1
click at [116, 322] on app-calendar-viewport "man. 6 2/2 1 job tir. 7 ons. 8 tor. 9 fre. 10 2/3 1 job lør. 11 søn. 12 man. 13…" at bounding box center [784, 355] width 1568 height 548
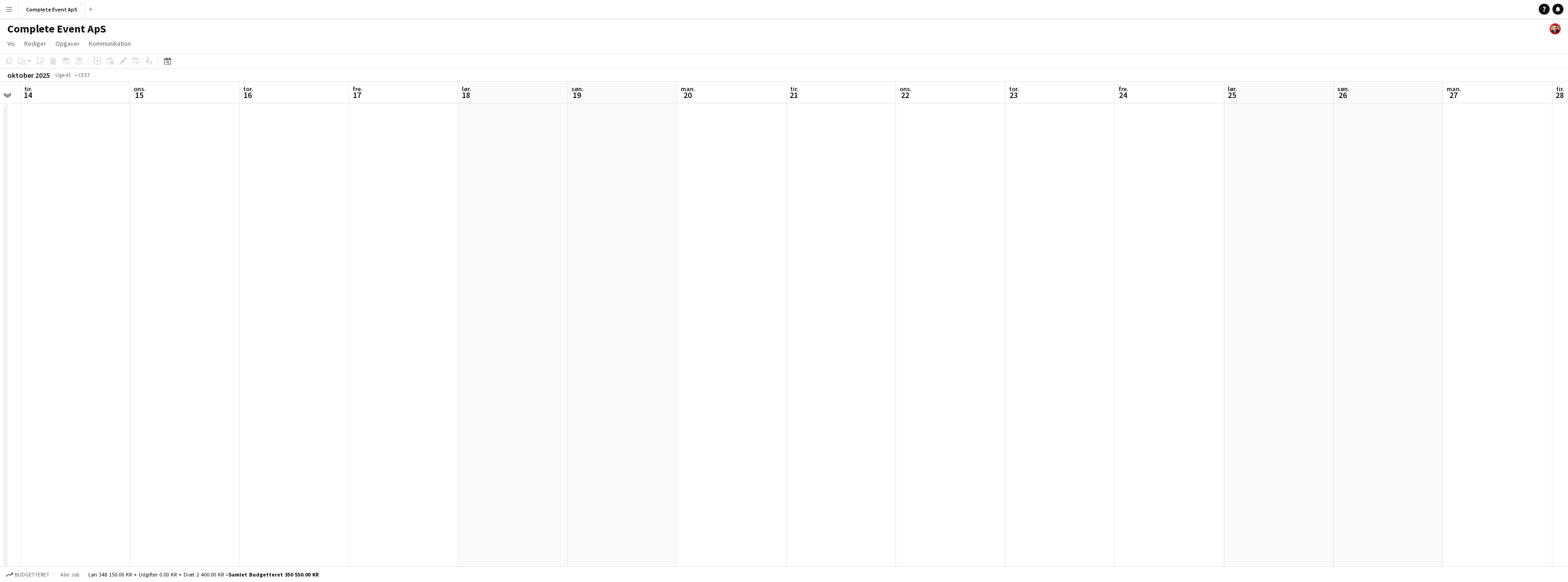
drag, startPoint x: 685, startPoint y: 312, endPoint x: 12, endPoint y: 323, distance: 673.1
click at [21, 324] on app-calendar-viewport "fre. 10 2/3 1 job lør. 11 søn. 12 man. 13 tir. 14 ons. 15 tor. 16 fre. 17 lør. …" at bounding box center [784, 355] width 1568 height 548
drag, startPoint x: 1225, startPoint y: 260, endPoint x: 326, endPoint y: 274, distance: 899.1
click at [150, 280] on app-calendar-viewport "lør. 18 søn. 19 man. 20 tir. 21 ons. 22 tor. 23 fre. 24 lør. 25 søn. 26 man. 27…" at bounding box center [784, 355] width 1568 height 548
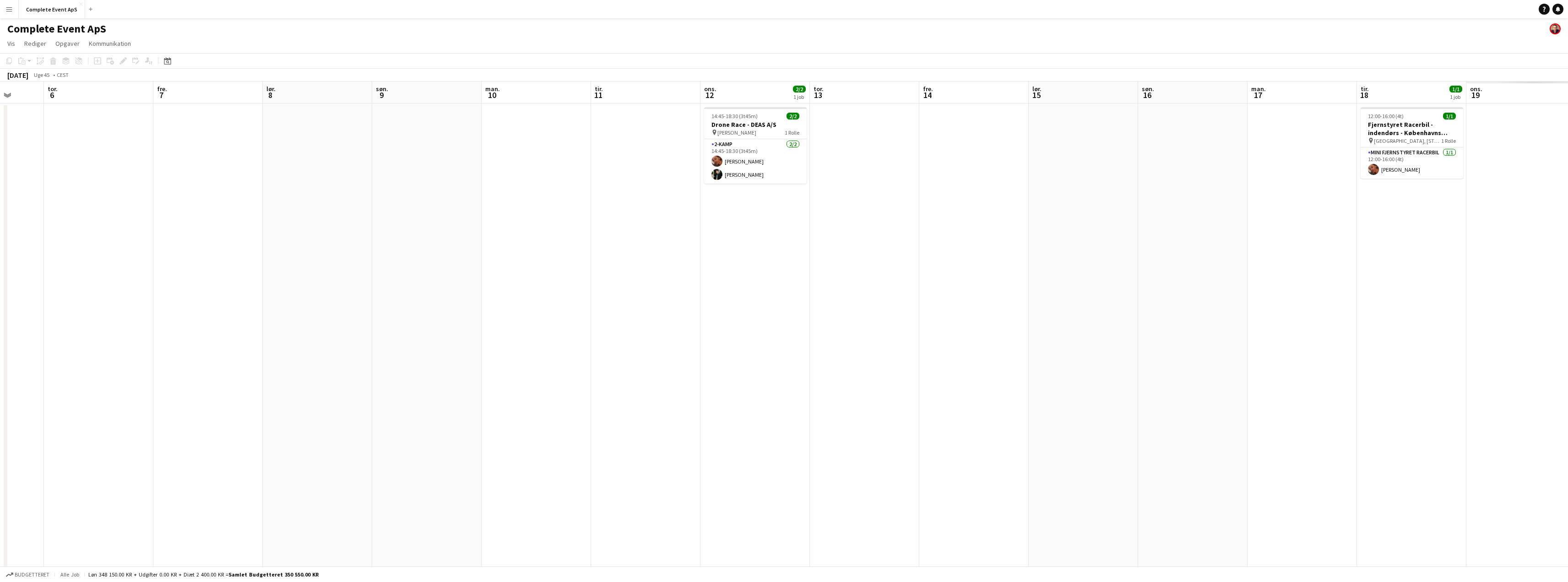
drag, startPoint x: 626, startPoint y: 261, endPoint x: 388, endPoint y: 257, distance: 238.0
click at [241, 256] on app-calendar-viewport "man. 3 tir. 4 ons. 5 tor. 6 fre. 7 lør. 8 søn. 9 man. 10 tir. 11 ons. 12 2/2 1 …" at bounding box center [784, 355] width 1568 height 548
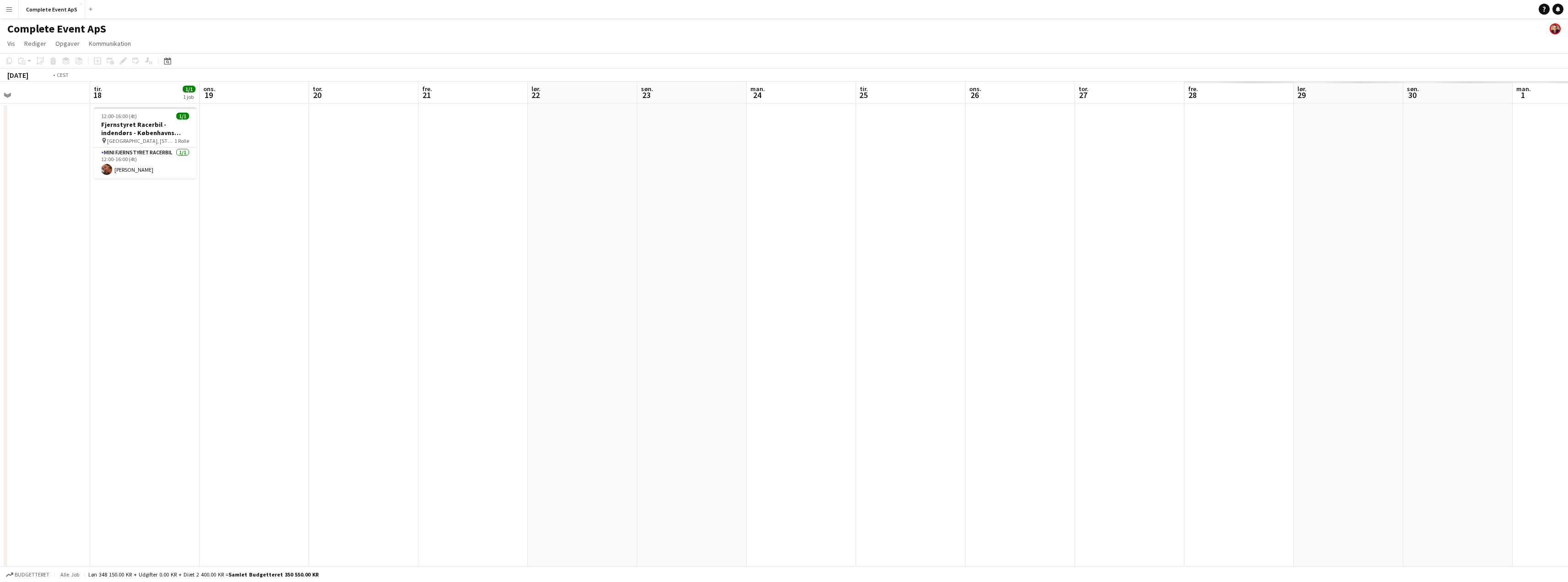
drag, startPoint x: 592, startPoint y: 274, endPoint x: 277, endPoint y: 262, distance: 315.2
click at [184, 263] on app-calendar-viewport "fre. 14 lør. 15 søn. 16 man. 17 tir. 18 1/1 1 job ons. 19 tor. 20 fre. 21 lør. …" at bounding box center [784, 355] width 1568 height 548
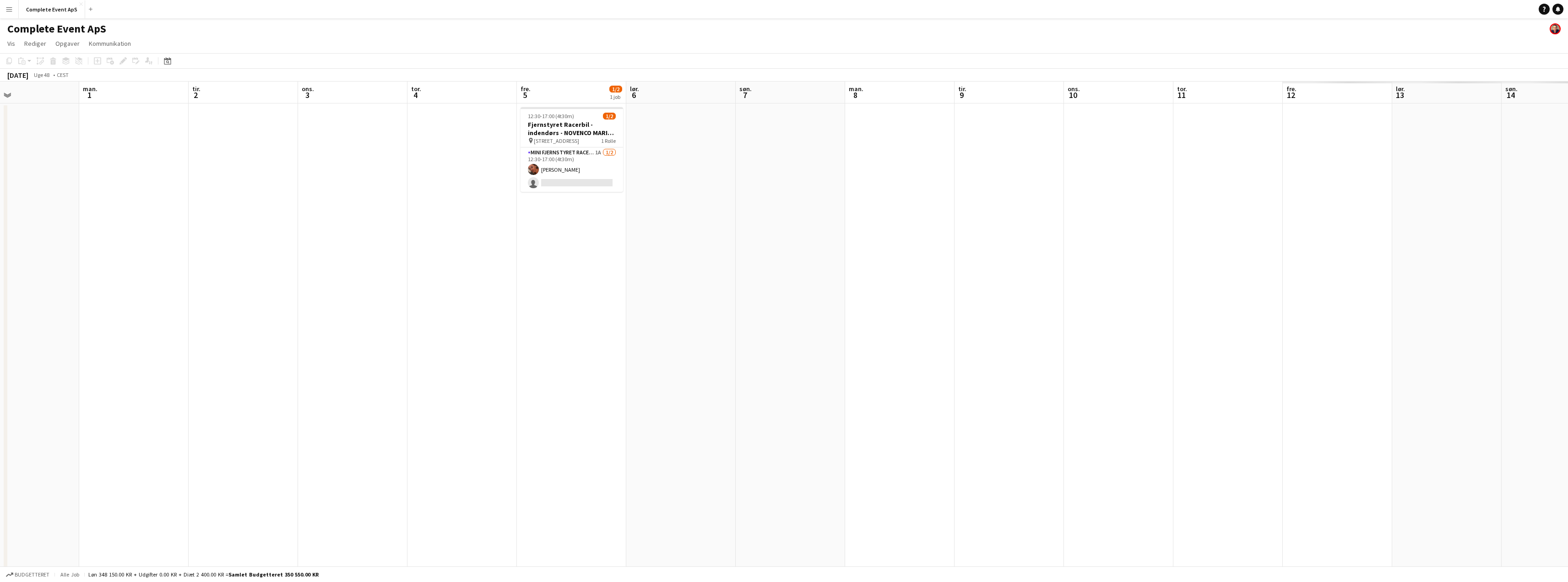
drag, startPoint x: 575, startPoint y: 265, endPoint x: 144, endPoint y: 244, distance: 431.5
click at [160, 249] on app-calendar-viewport "ons. 26 tor. 27 fre. 28 lør. 29 søn. 30 man. 1 tir. 2 ons. 3 tor. 4 fre. 5 1/2 …" at bounding box center [784, 355] width 1568 height 548
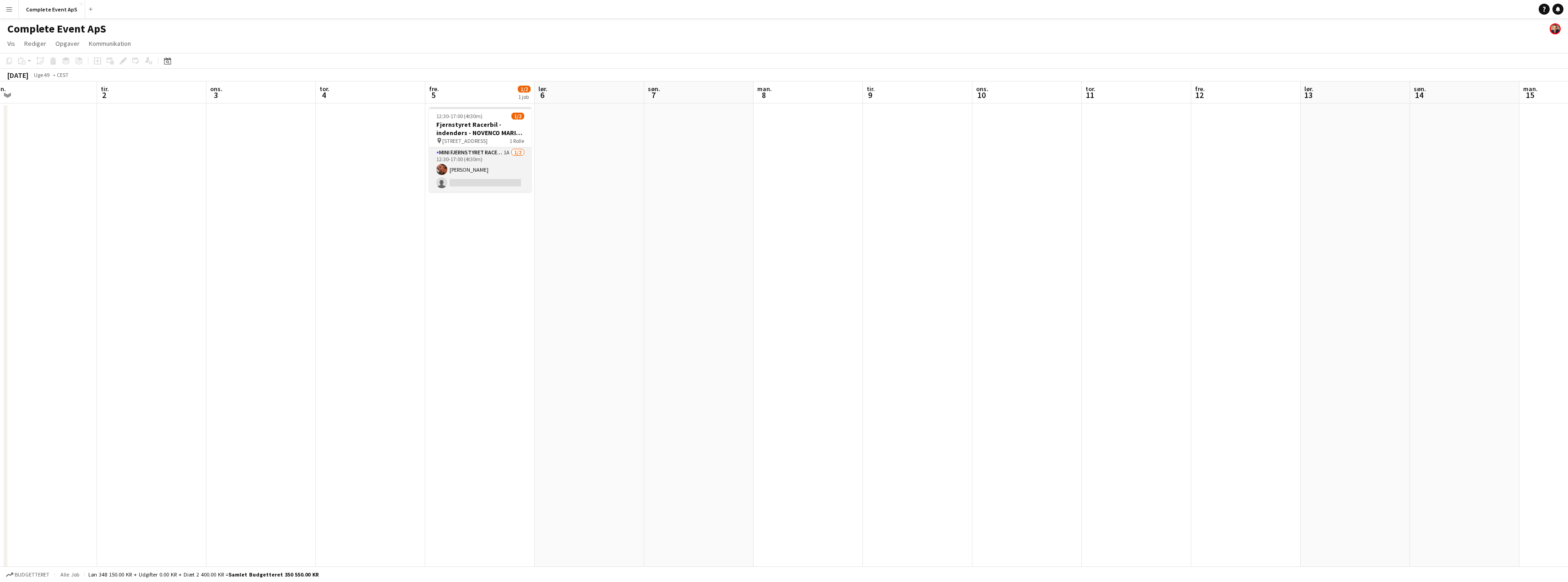
click at [475, 156] on app-card-role "Mini Fjernstyret Racerbil 1A [DATE] 12:30-17:00 (4t30m) [PERSON_NAME] single-ne…" at bounding box center [480, 169] width 103 height 45
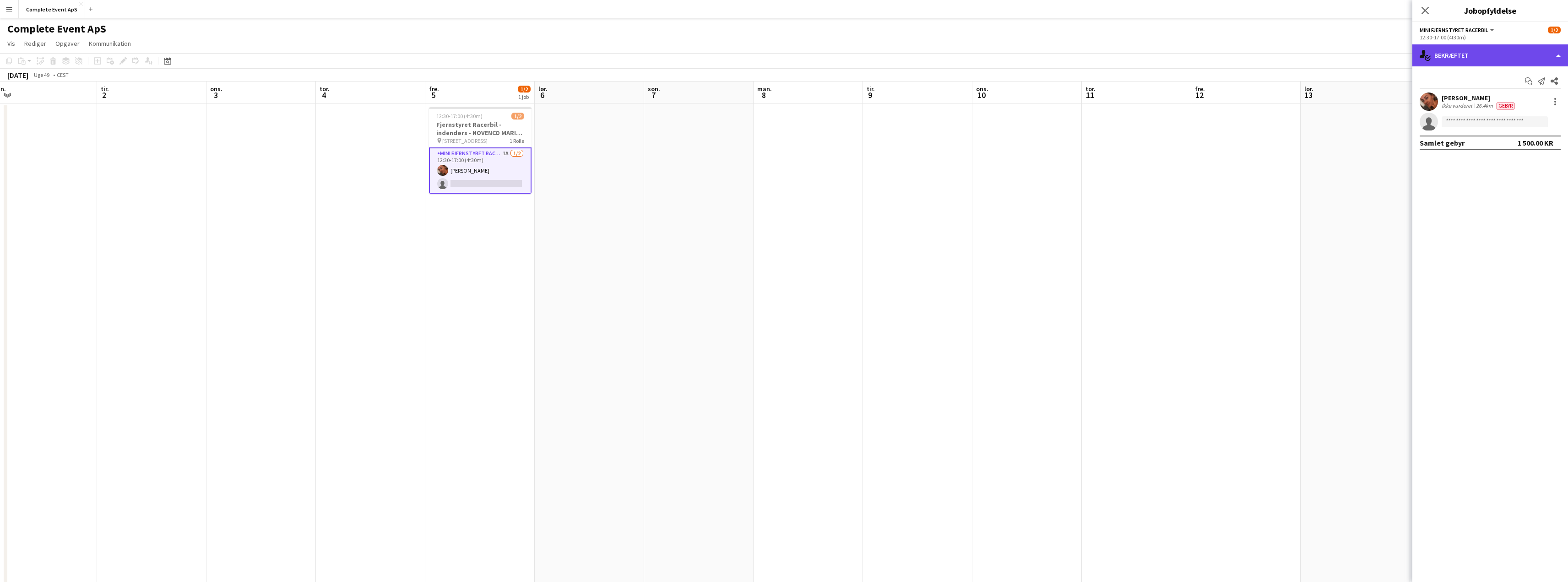
click at [1480, 59] on div "single-neutral-actions-check-2 Bekræftet" at bounding box center [1490, 56] width 156 height 22
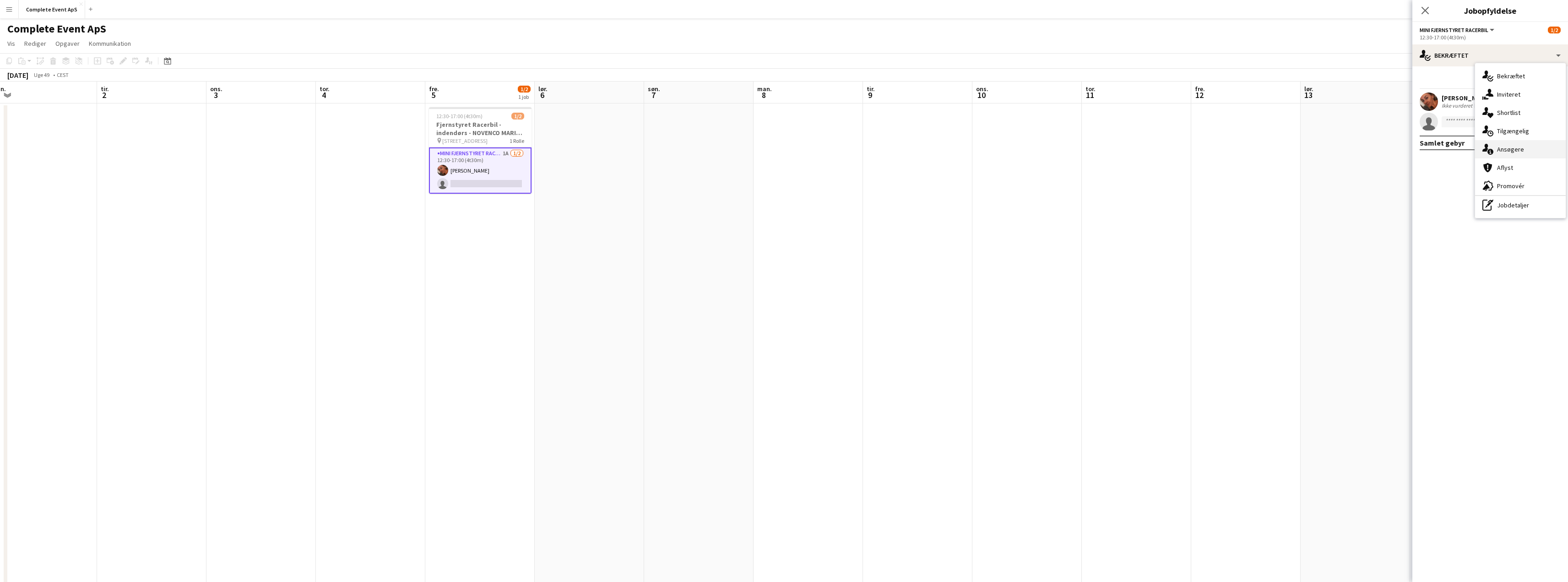
click at [1519, 144] on div "single-neutral-actions-information Ansøgere" at bounding box center [1520, 149] width 90 height 18
click at [1543, 120] on app-icon "Bekræft" at bounding box center [1542, 121] width 7 height 7
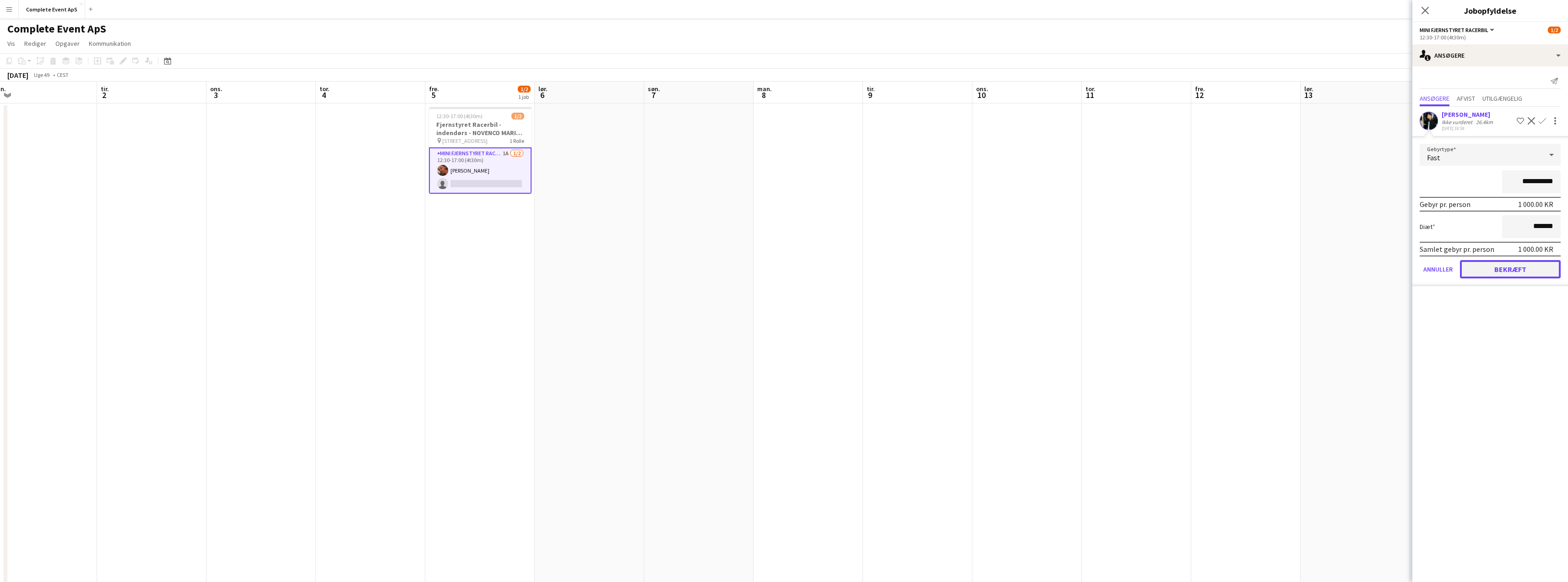
click at [1514, 271] on button "Bekræft" at bounding box center [1510, 269] width 101 height 18
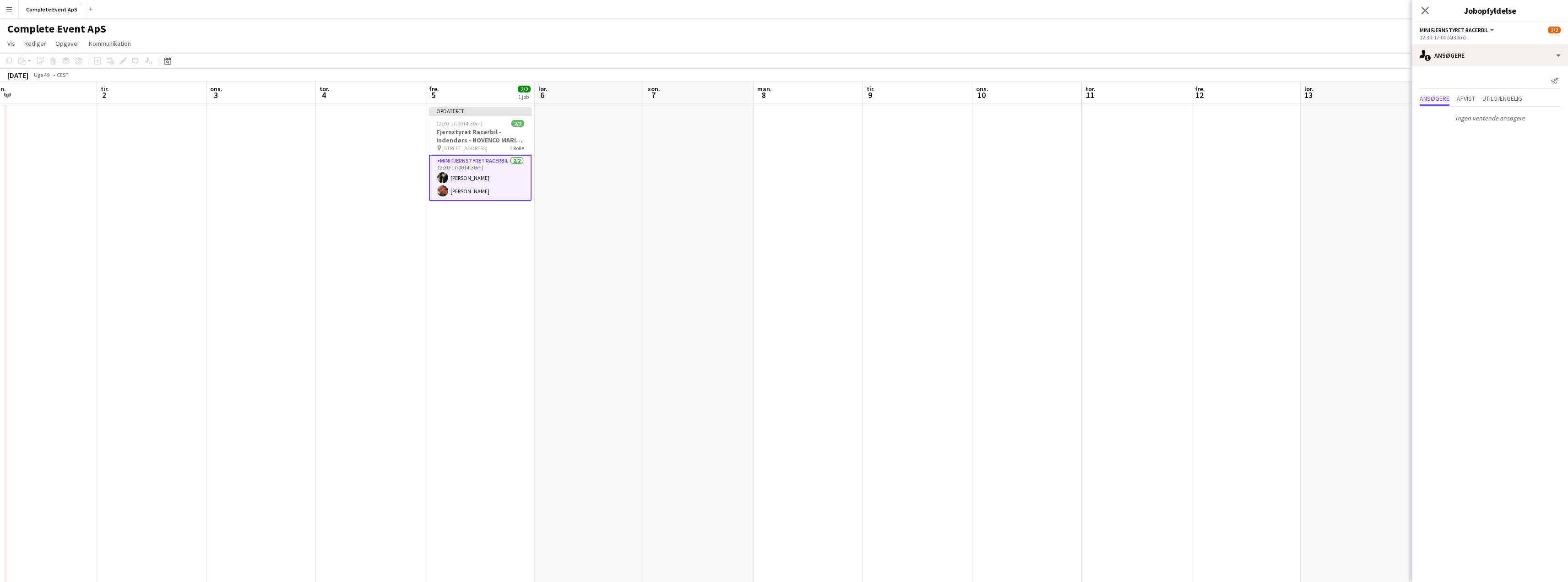
click at [1322, 222] on app-date-cell at bounding box center [1355, 366] width 109 height 526
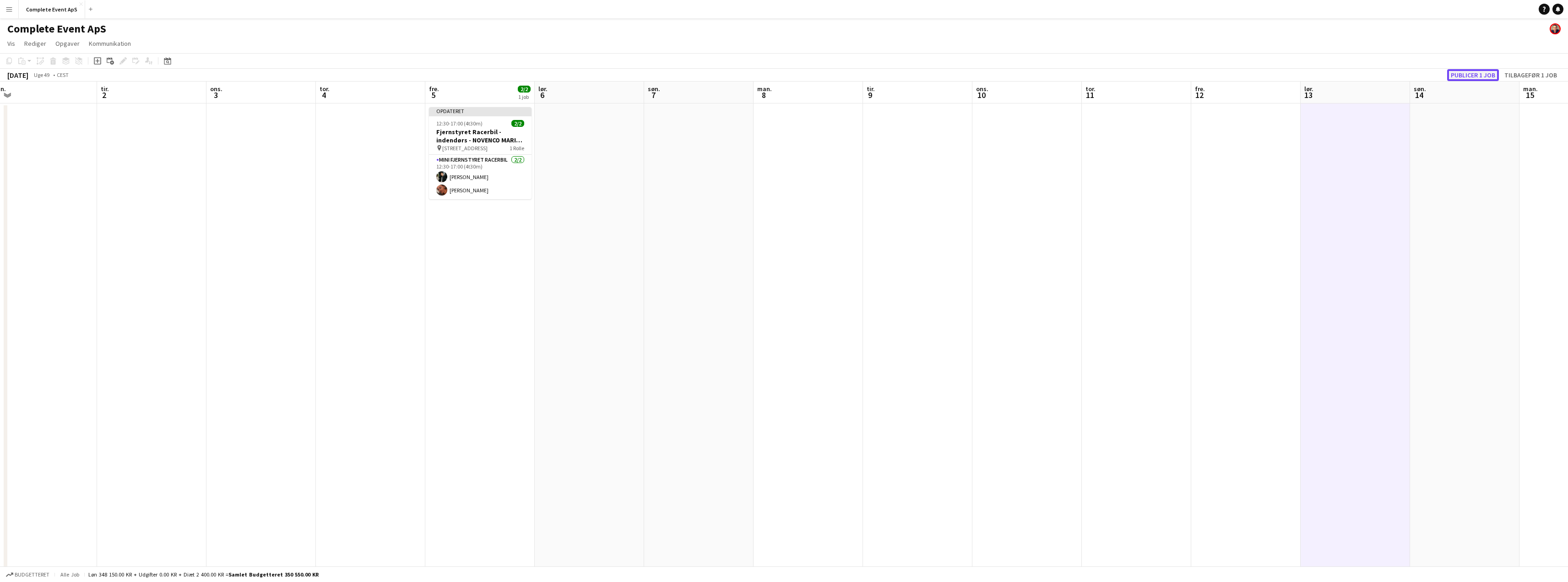
click at [1476, 74] on button "Publicer 1 job" at bounding box center [1473, 75] width 52 height 12
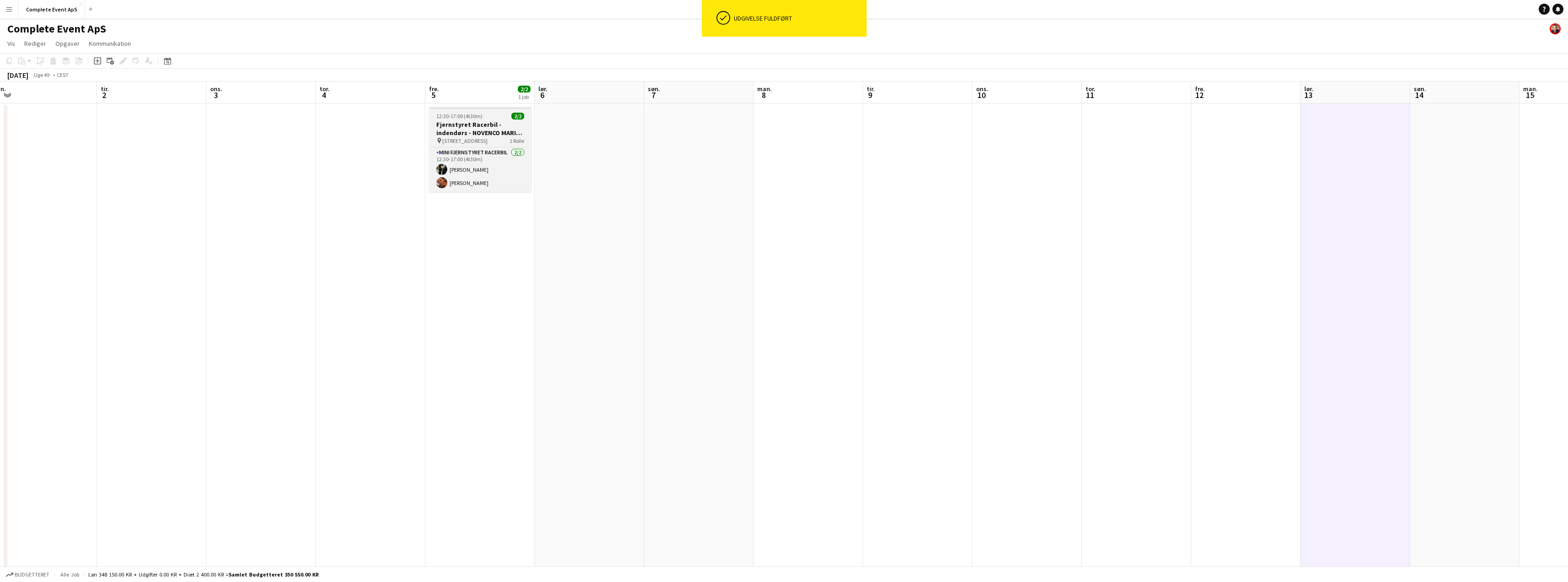
click at [495, 117] on div "12:30-17:00 (4t30m) 2/2" at bounding box center [480, 116] width 103 height 7
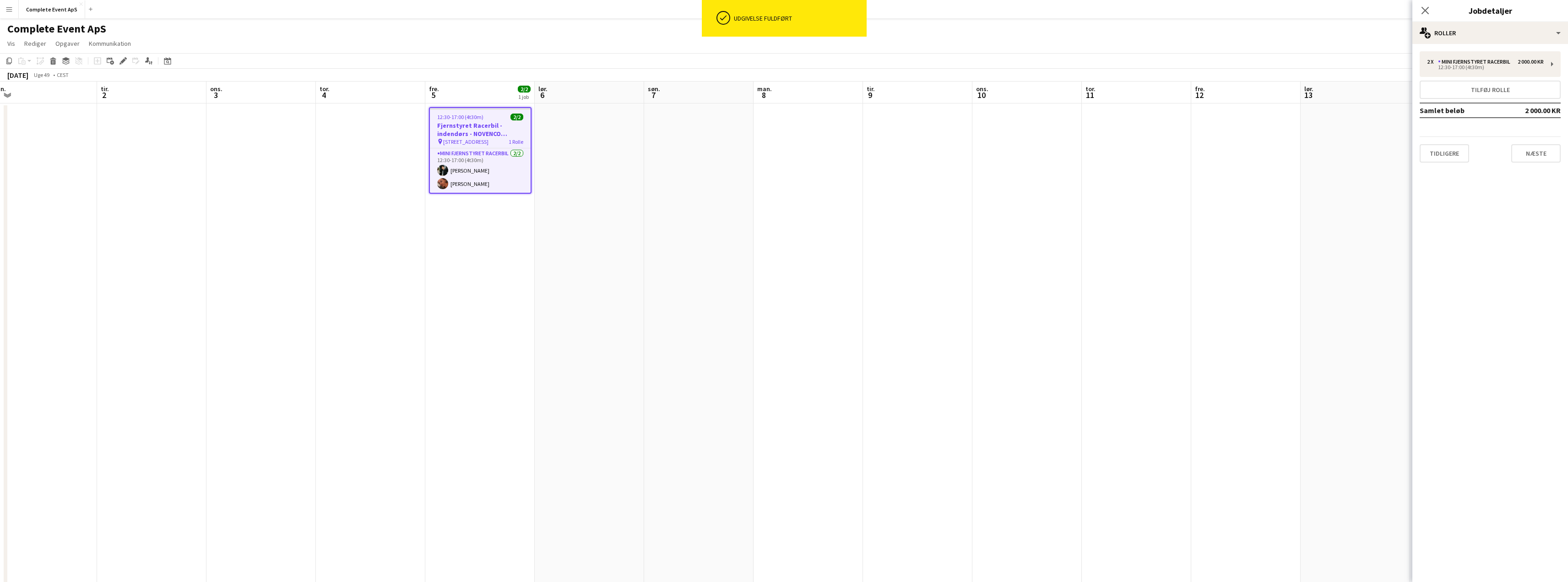
click at [1506, 21] on div "Luk pop-in Jobdetaljer" at bounding box center [1490, 11] width 156 height 22
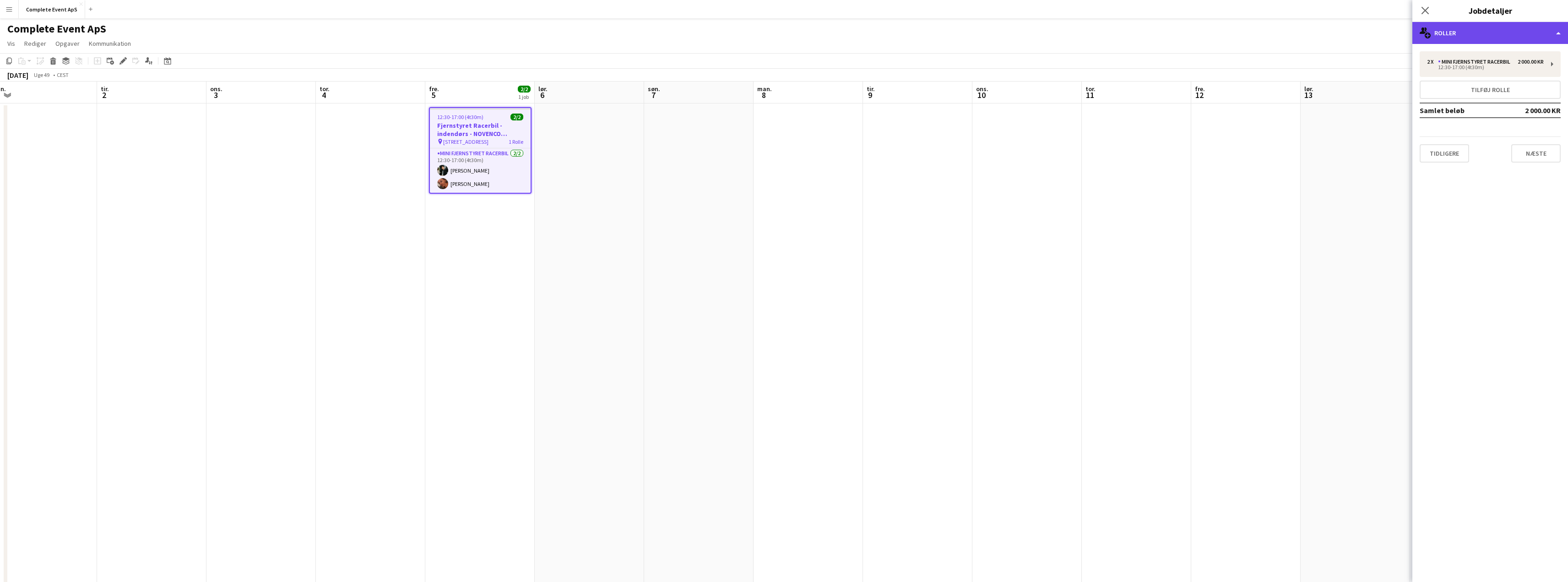
click at [1489, 34] on div "multiple-users-add Roller" at bounding box center [1490, 33] width 156 height 22
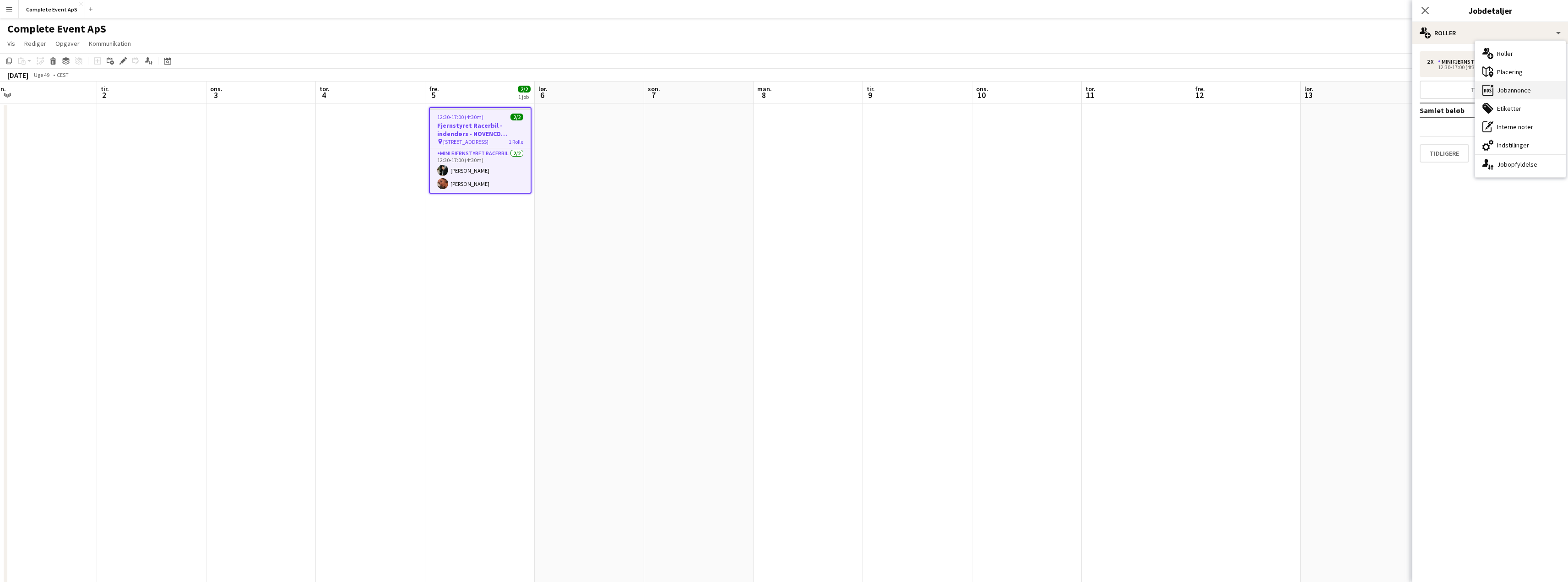
click at [1505, 96] on div "ads-window Jobannonce" at bounding box center [1520, 90] width 90 height 18
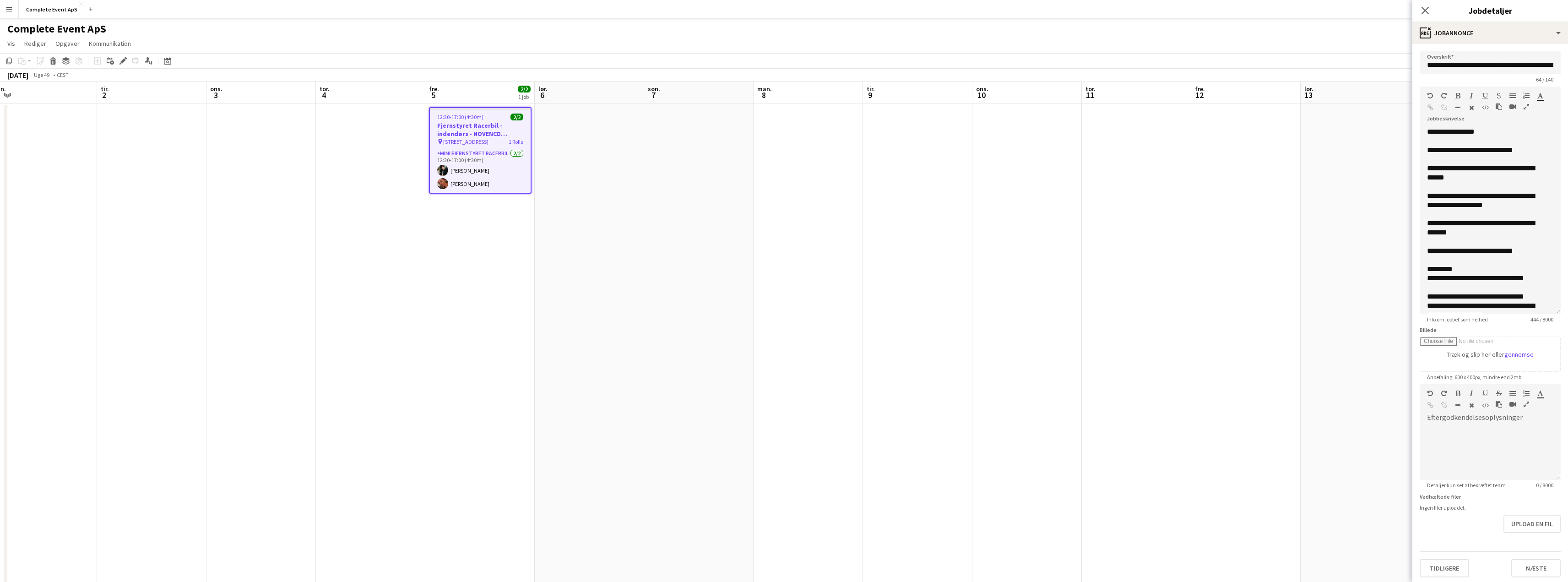
drag, startPoint x: 1558, startPoint y: 181, endPoint x: 1558, endPoint y: 339, distance: 158.0
click at [1559, 339] on form "**********" at bounding box center [1490, 314] width 156 height 526
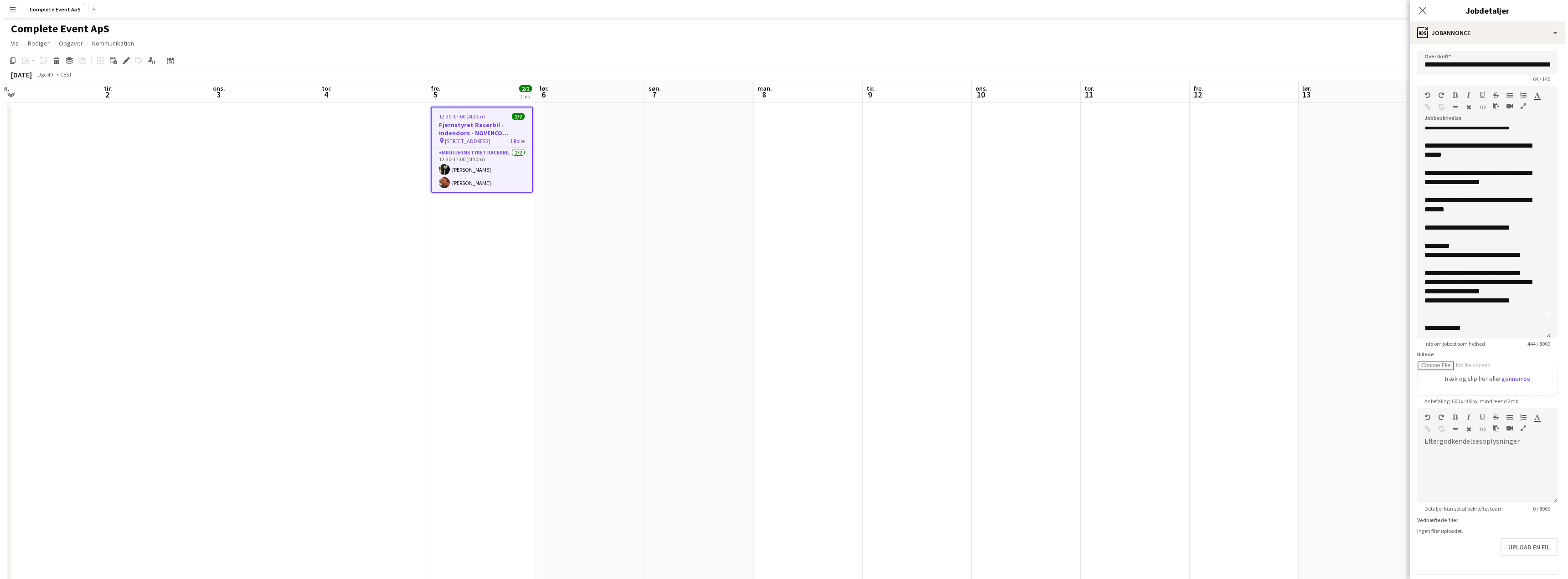
scroll to position [23, 0]
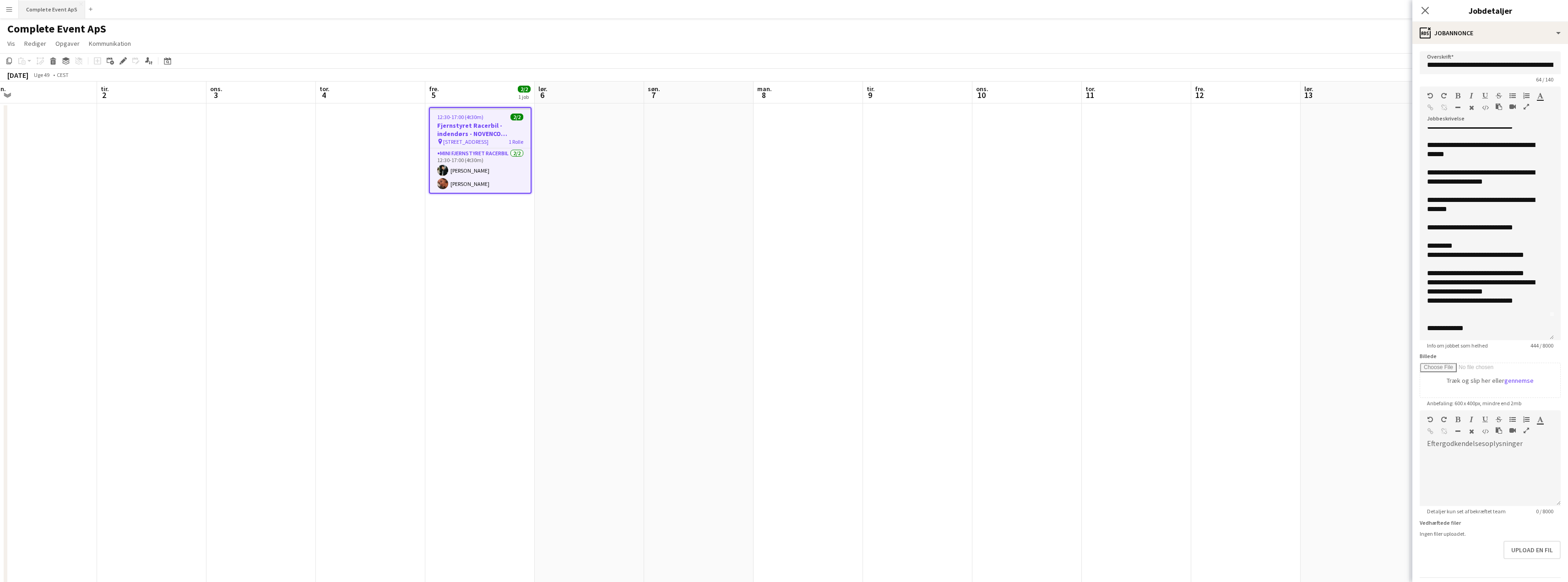
click at [58, 15] on button "Complete Event ApS Luk" at bounding box center [52, 9] width 67 height 18
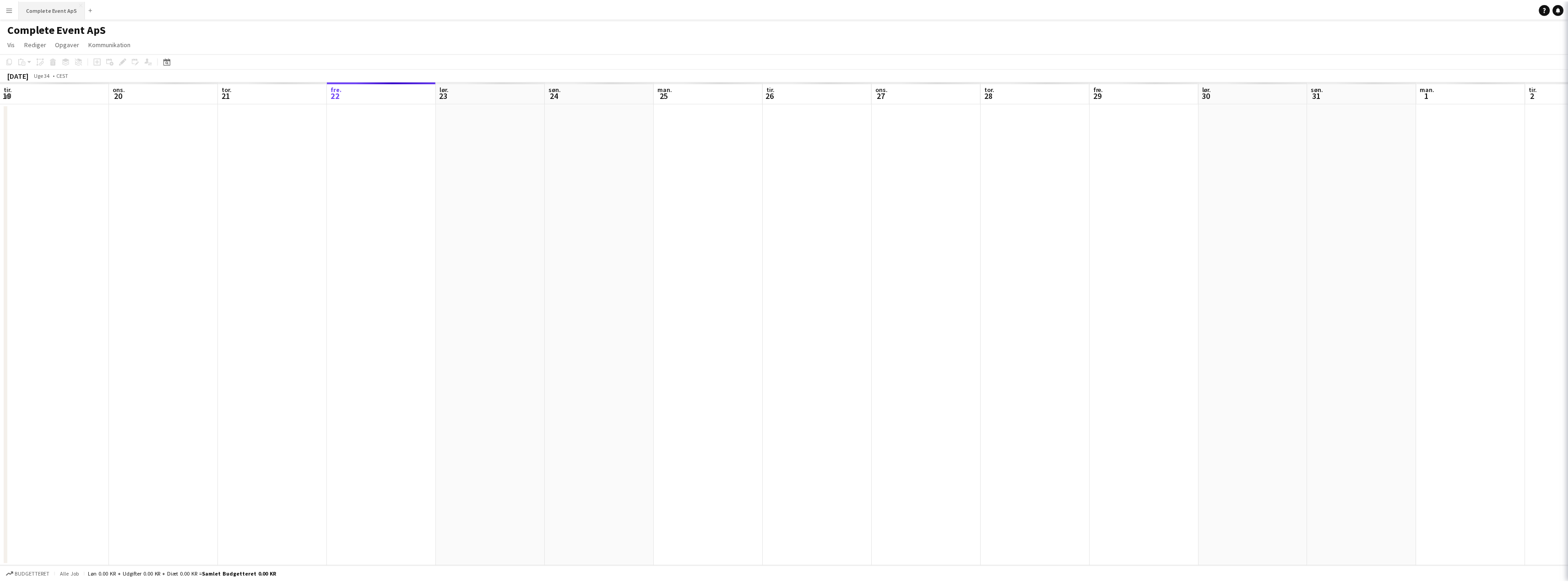
scroll to position [0, 219]
